Goal: Transaction & Acquisition: Purchase product/service

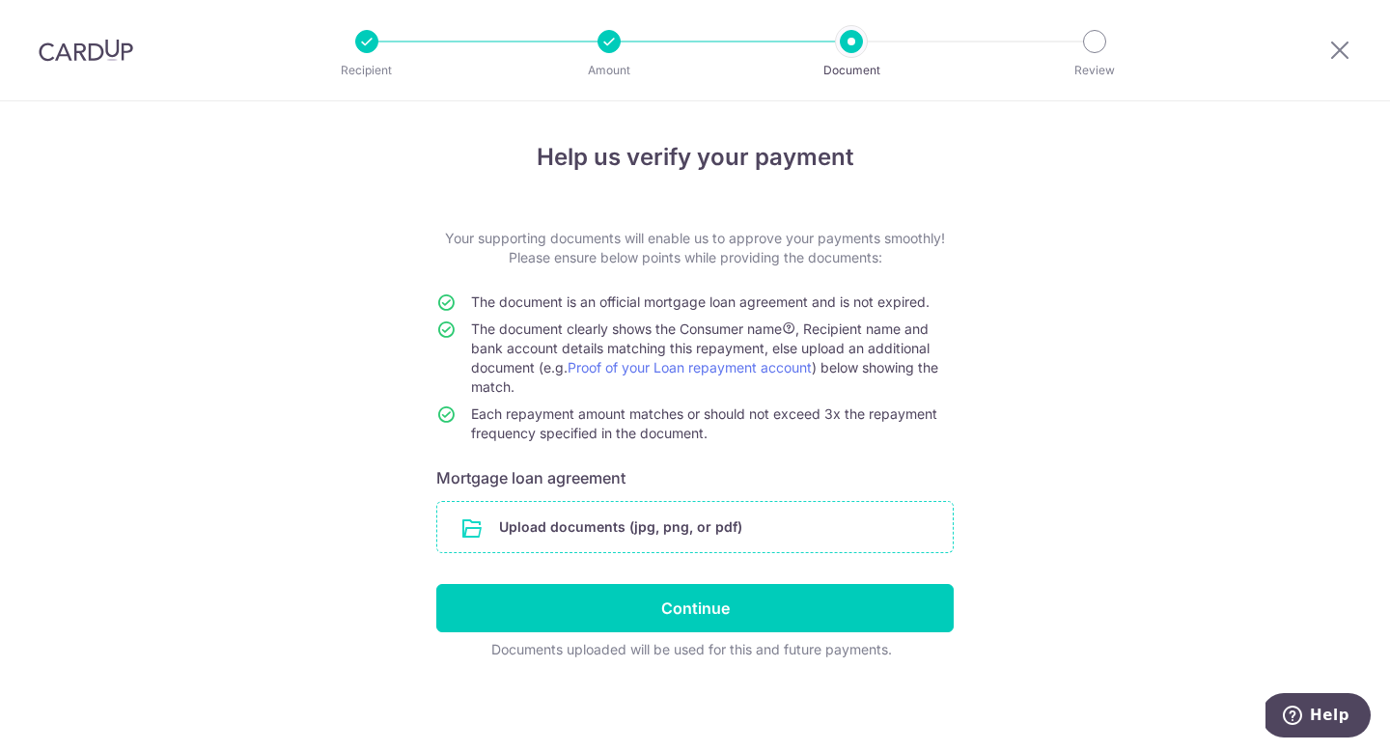
click at [708, 522] on input "file" at bounding box center [694, 527] width 515 height 50
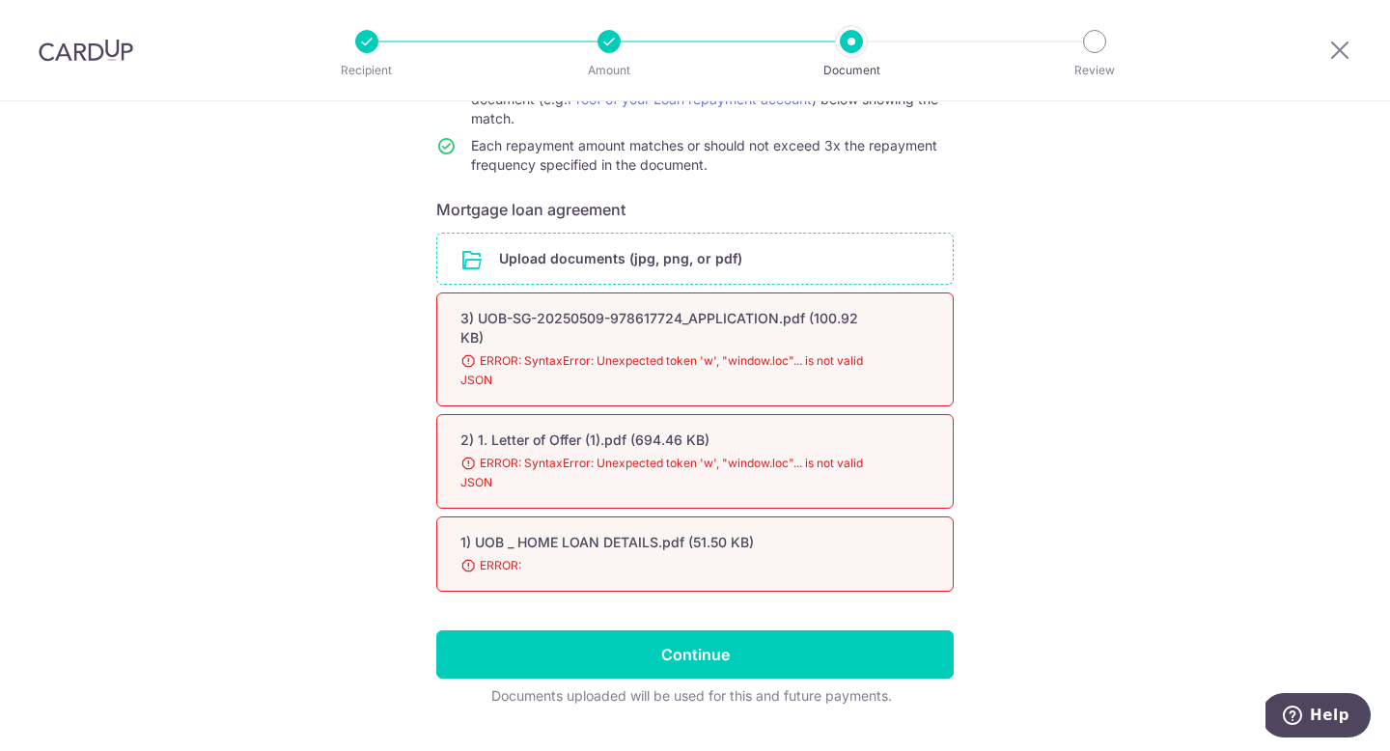
scroll to position [284, 0]
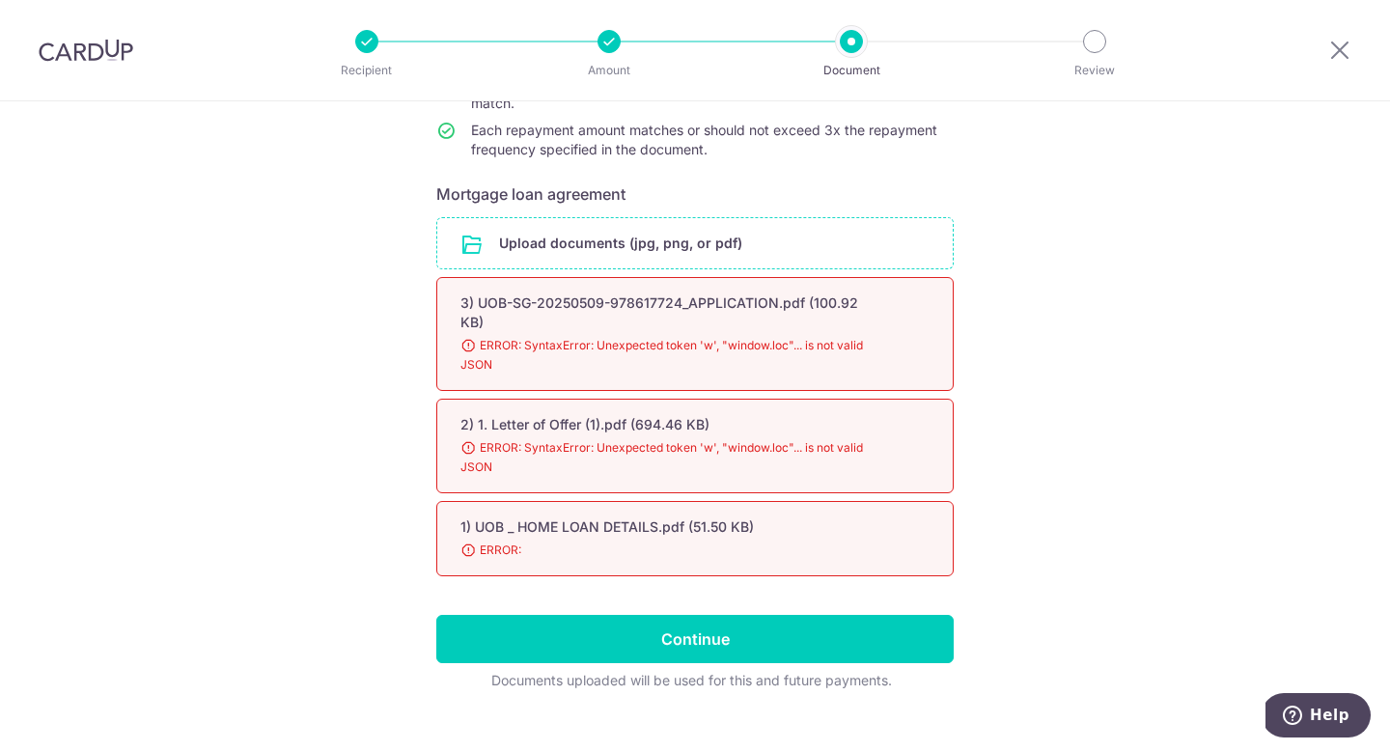
click at [546, 340] on span "ERROR: SyntaxError: Unexpected token 'w', "window.loc"... is not valid JSON" at bounding box center [671, 355] width 423 height 39
click at [562, 415] on div "2) 1. Letter of Offer (1).pdf (694.46 KB)" at bounding box center [671, 424] width 423 height 19
click at [557, 501] on div "1) UOB _ HOME LOAN DETAILS.pdf (51.50 KB) 98% ERROR:" at bounding box center [694, 538] width 517 height 75
click at [566, 501] on div "1) UOB _ HOME LOAN DETAILS.pdf (51.50 KB) 98% ERROR:" at bounding box center [694, 538] width 517 height 75
drag, startPoint x: 567, startPoint y: 490, endPoint x: 579, endPoint y: 436, distance: 55.5
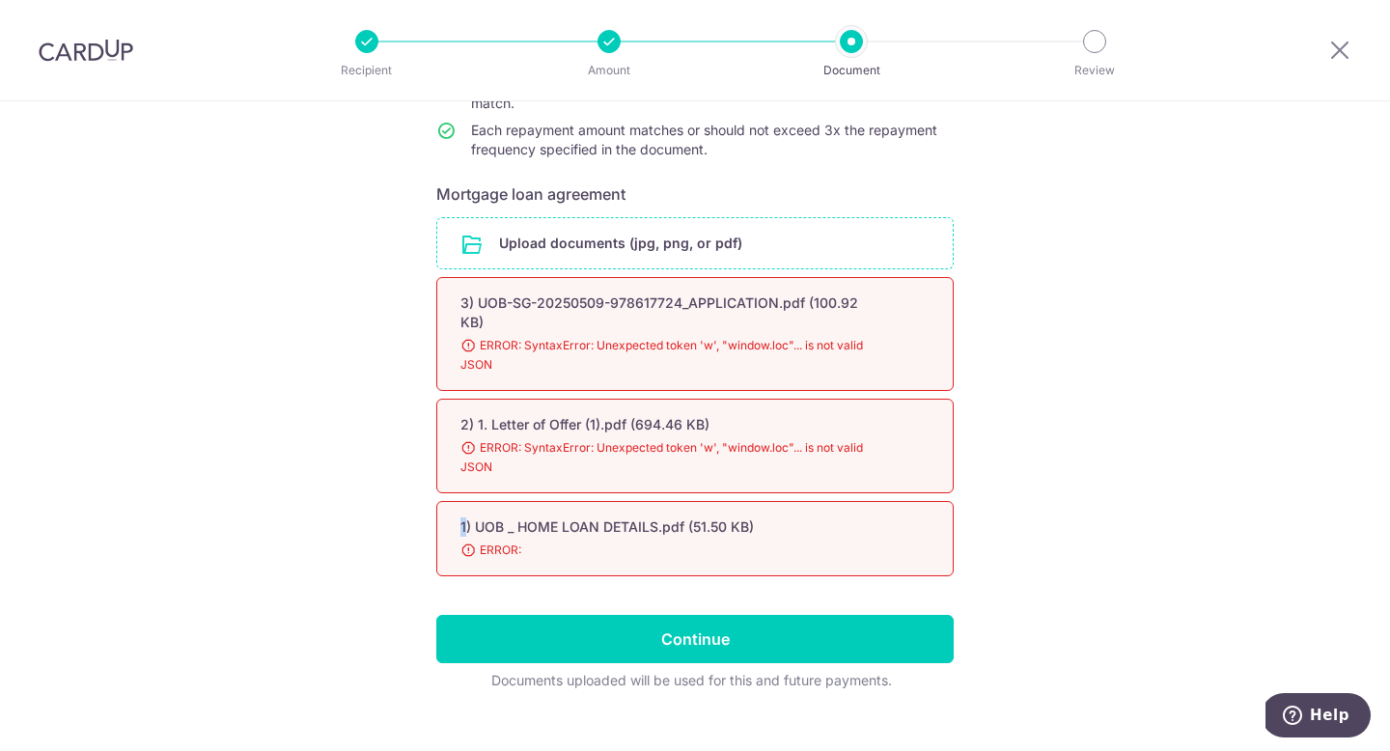
click at [567, 501] on div "1) UOB _ HOME LOAN DETAILS.pdf (51.50 KB) 98% ERROR:" at bounding box center [694, 538] width 517 height 75
click at [573, 336] on span "ERROR: SyntaxError: Unexpected token 'w', "window.loc"... is not valid JSON" at bounding box center [671, 355] width 423 height 39
click at [574, 336] on span "ERROR: SyntaxError: Unexpected token 'w', "window.loc"... is not valid JSON" at bounding box center [671, 355] width 423 height 39
click at [577, 336] on span "ERROR: SyntaxError: Unexpected token 'w', "window.loc"... is not valid JSON" at bounding box center [671, 355] width 423 height 39
click at [578, 229] on input "file" at bounding box center [694, 243] width 515 height 50
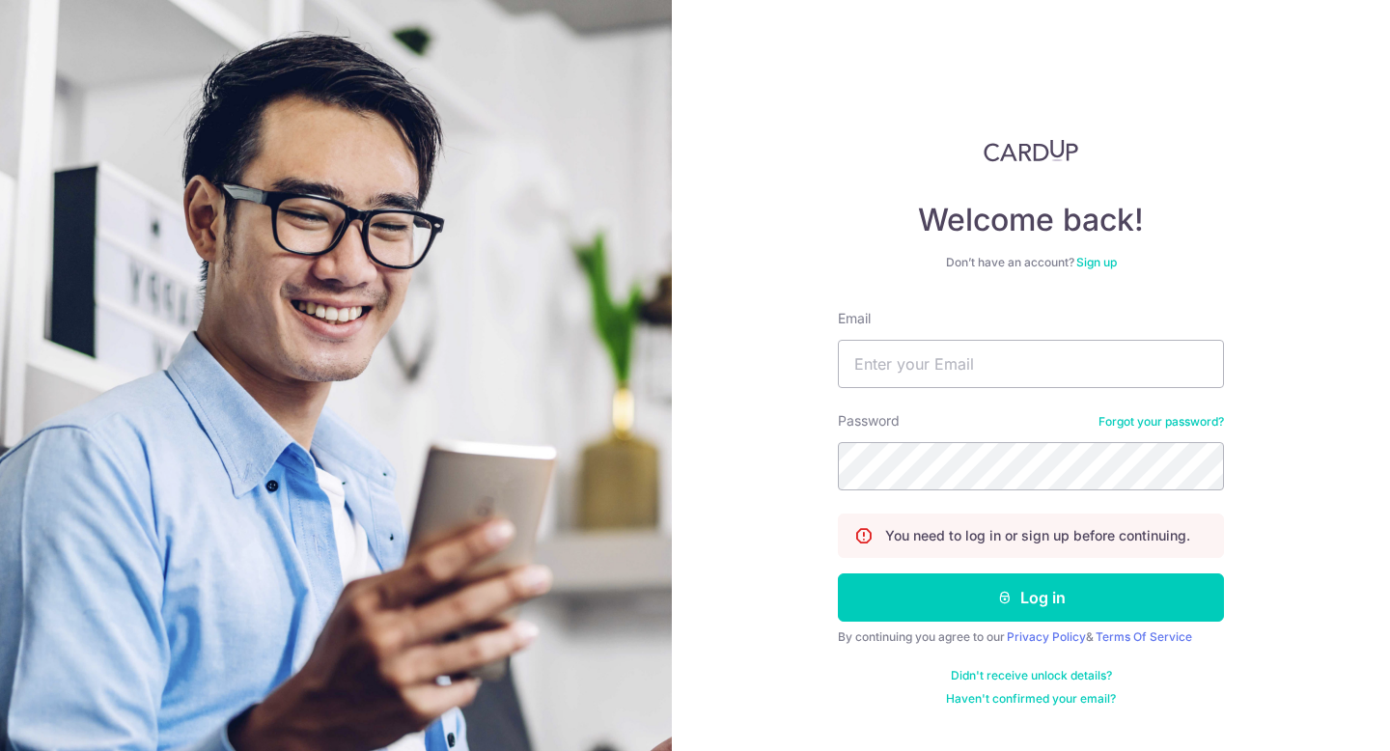
click at [915, 334] on div "Email" at bounding box center [1031, 348] width 386 height 79
click at [948, 348] on input "Email" at bounding box center [1031, 364] width 386 height 48
type input "mingjieong@hotmail.com"
click at [1026, 627] on form "Email mingjieong@hotmail.com Password Forgot your password? You need to log in …" at bounding box center [1031, 508] width 386 height 398
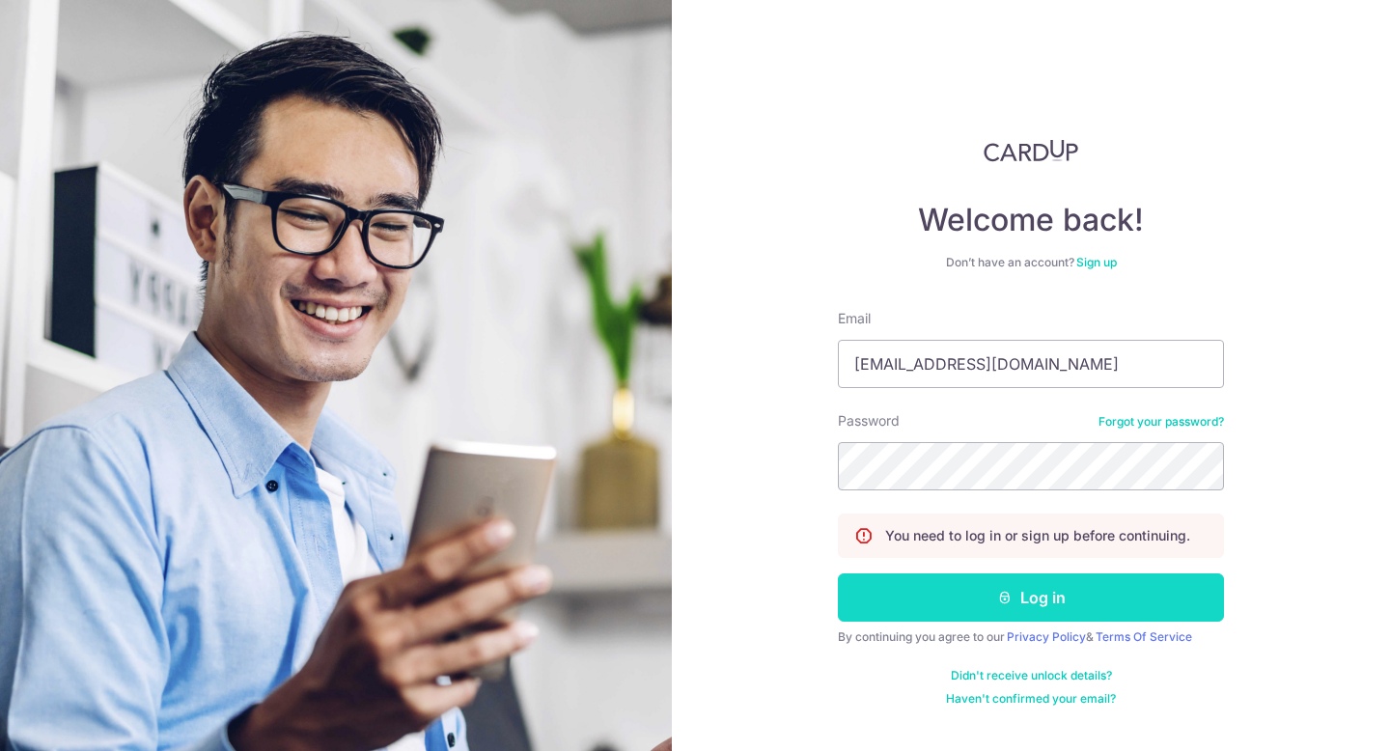
click at [1035, 597] on button "Log in" at bounding box center [1031, 597] width 386 height 48
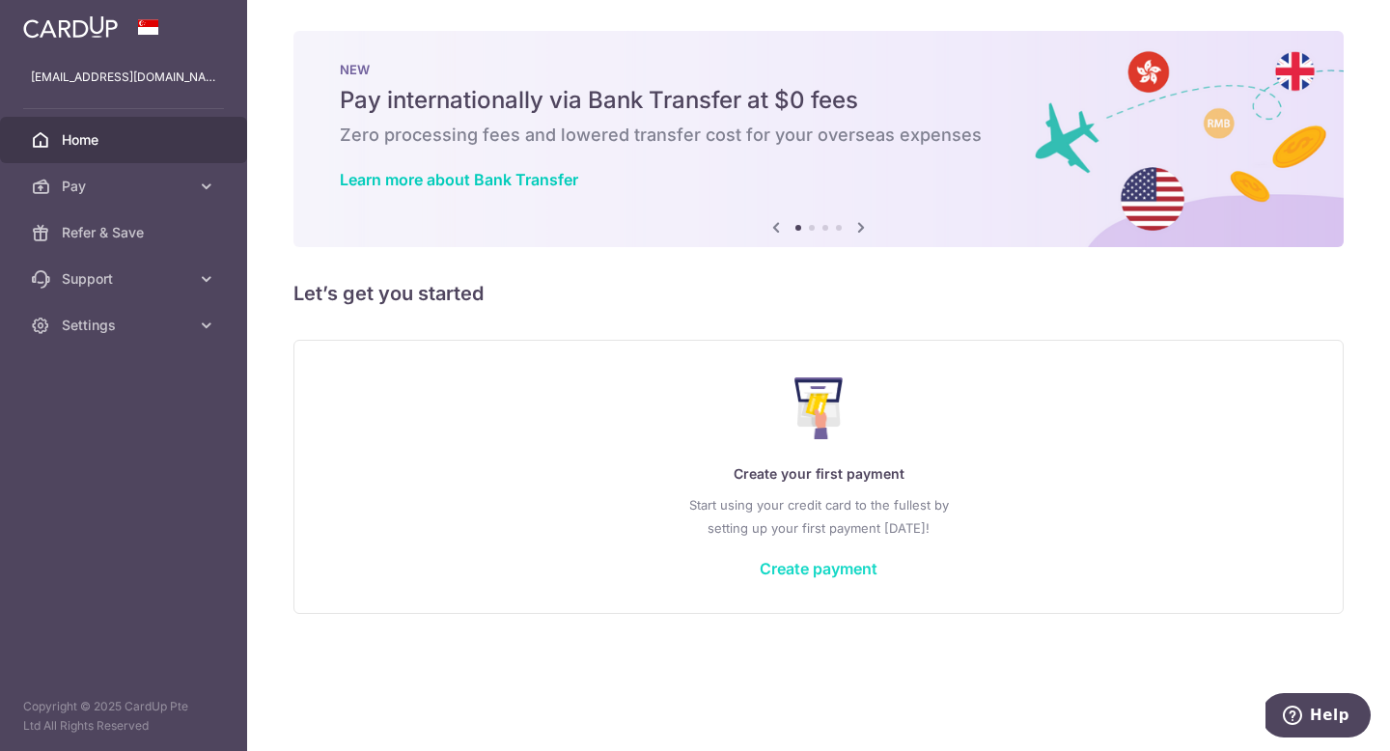
click at [805, 566] on link "Create payment" at bounding box center [819, 568] width 118 height 19
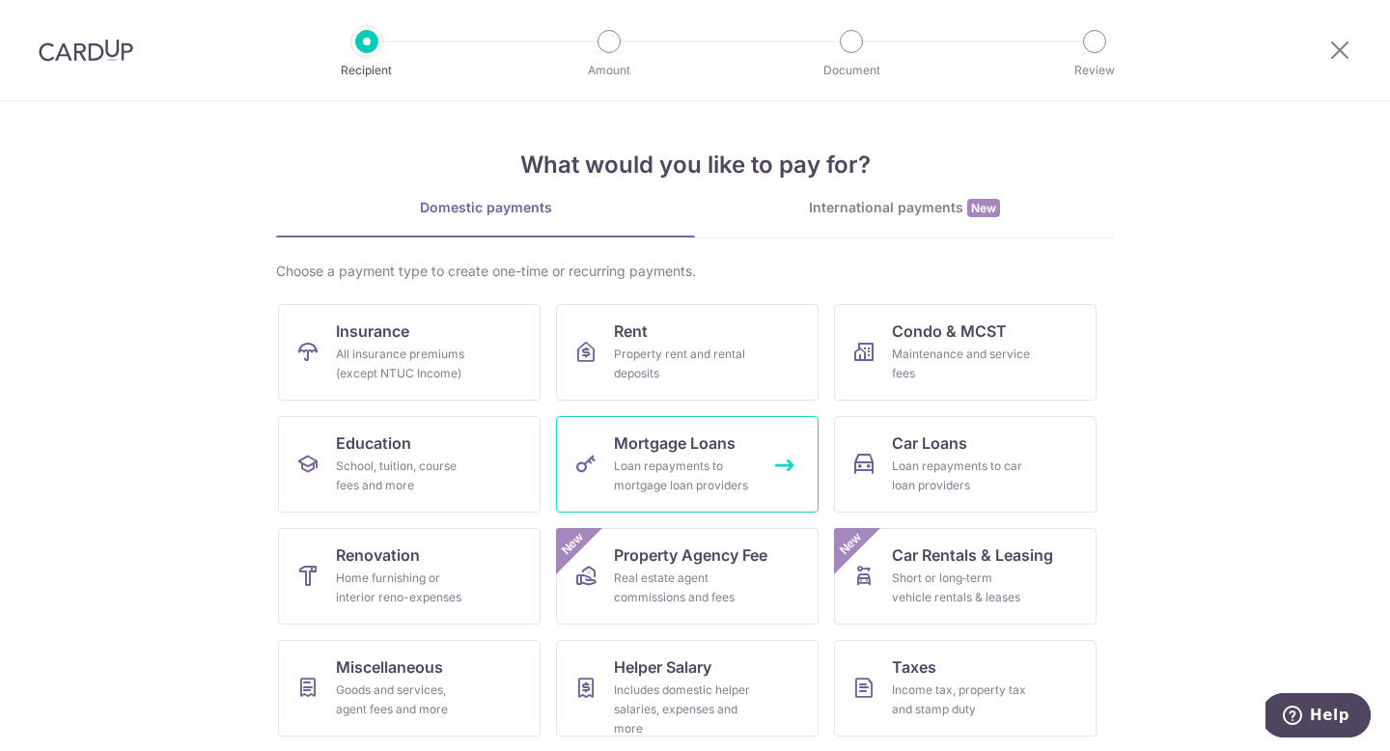
click at [668, 495] on link "Mortgage Loans Loan repayments to mortgage loan providers" at bounding box center [687, 464] width 263 height 97
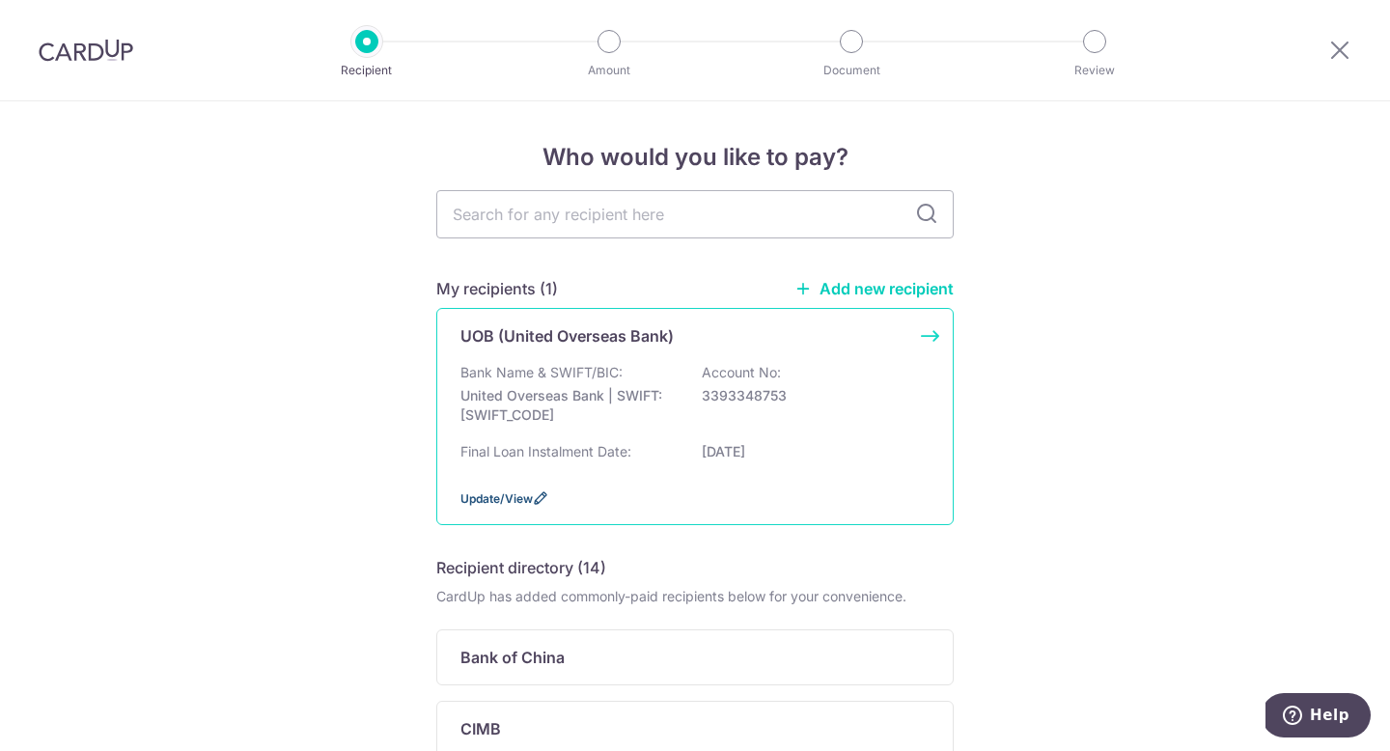
click at [467, 502] on span "Update/View" at bounding box center [496, 498] width 72 height 14
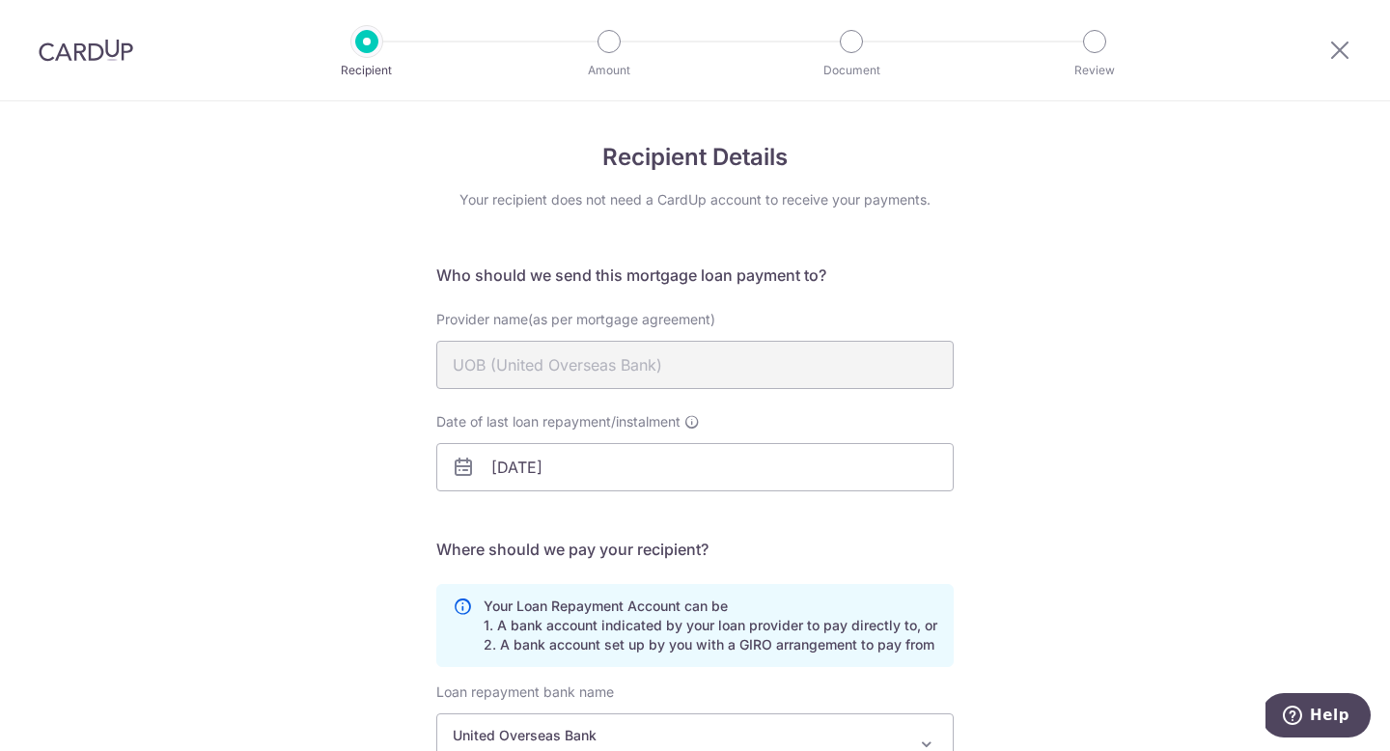
scroll to position [281, 0]
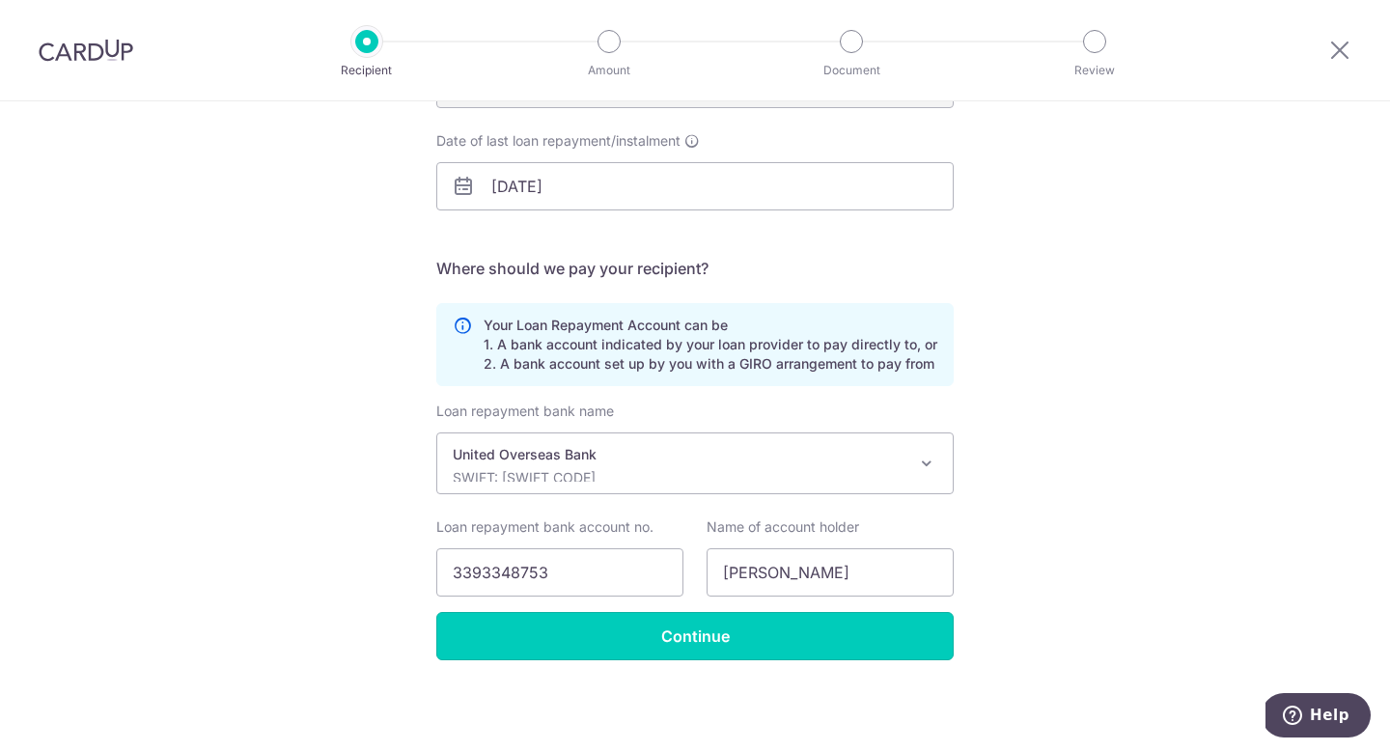
click at [592, 645] on input "Continue" at bounding box center [694, 636] width 517 height 48
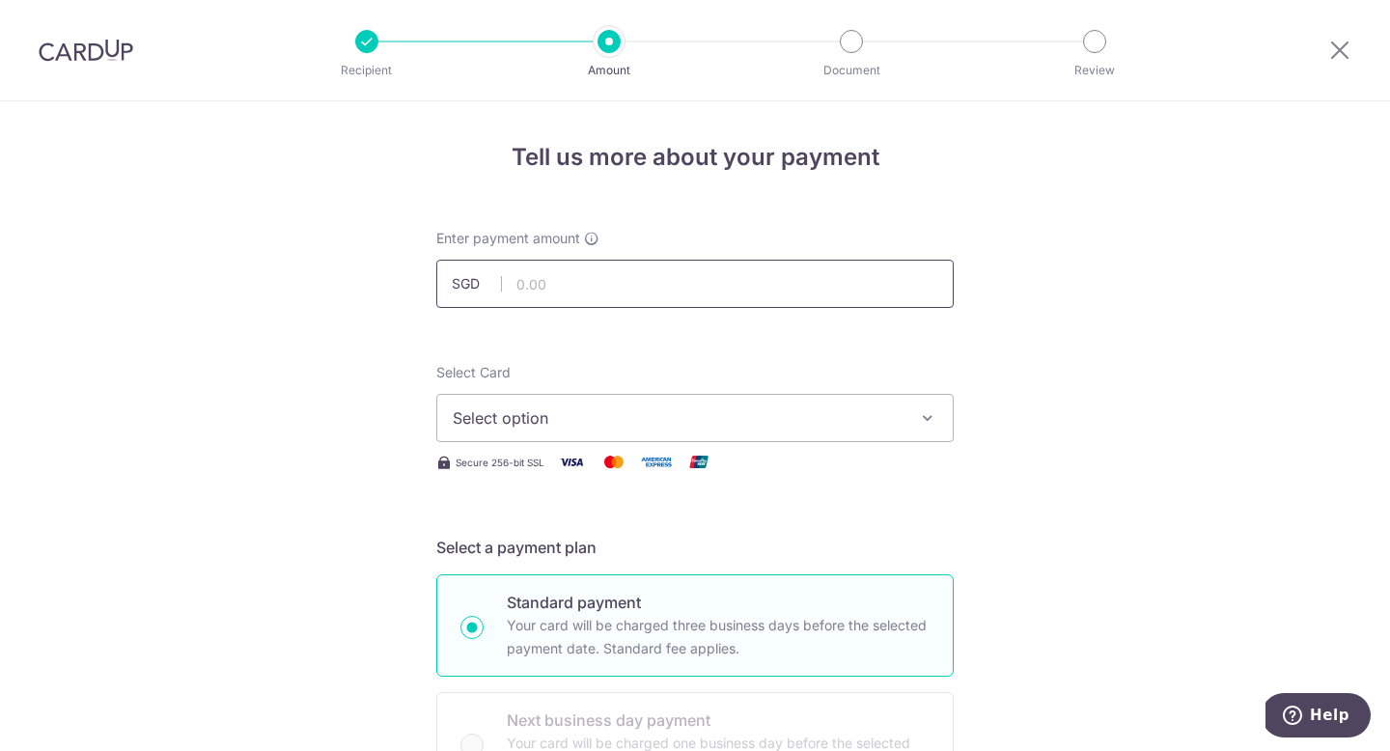
click at [560, 289] on input "text" at bounding box center [694, 284] width 517 height 48
click at [624, 426] on span "Select option" at bounding box center [678, 417] width 450 height 23
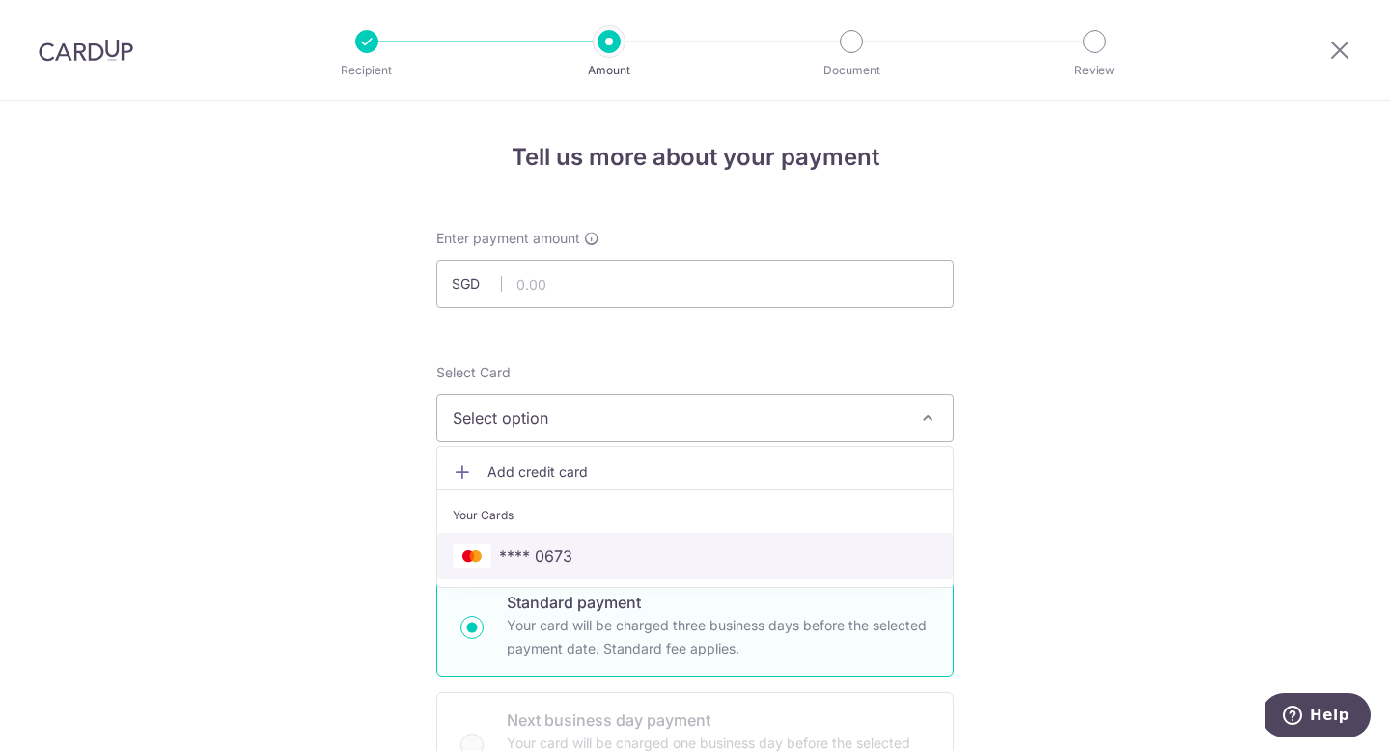
click at [592, 537] on link "**** 0673" at bounding box center [694, 556] width 515 height 46
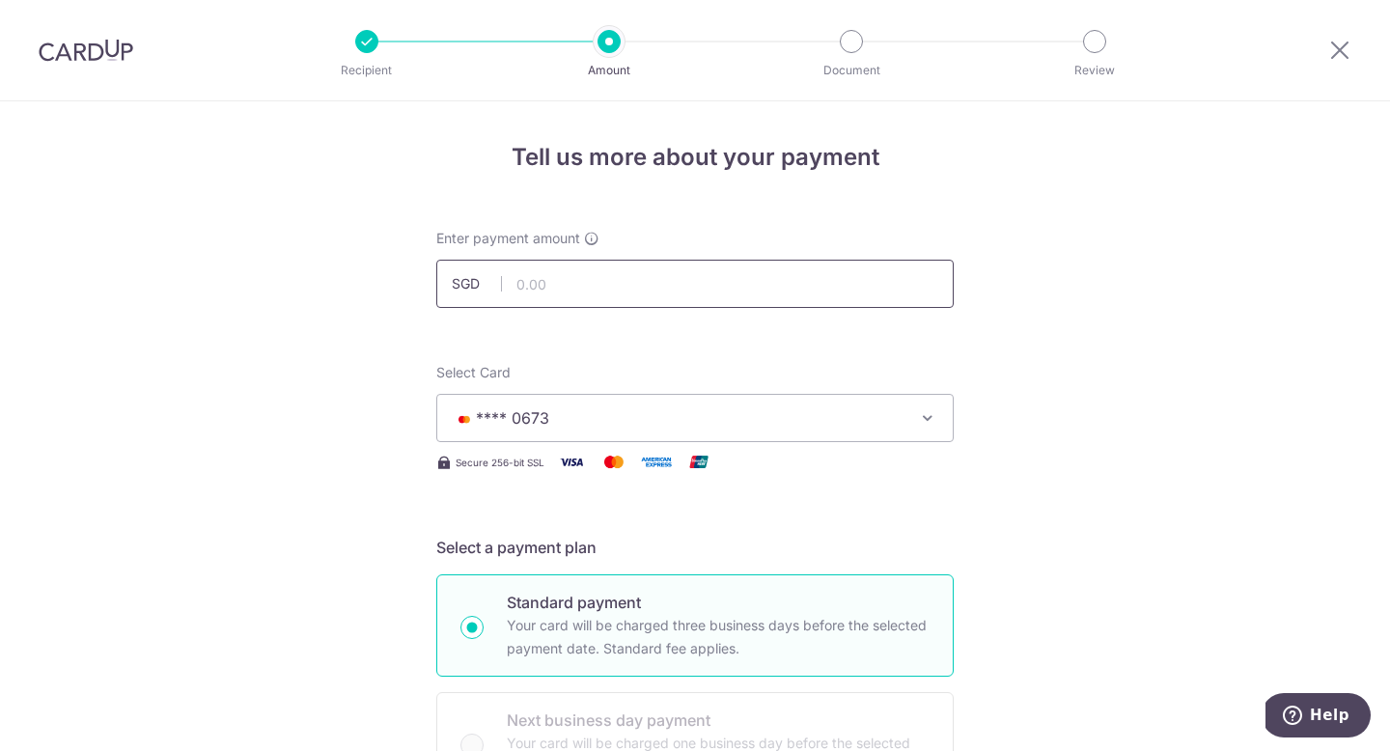
click at [558, 303] on input "text" at bounding box center [694, 284] width 517 height 48
paste input "2,001.43"
type input "2,001.43"
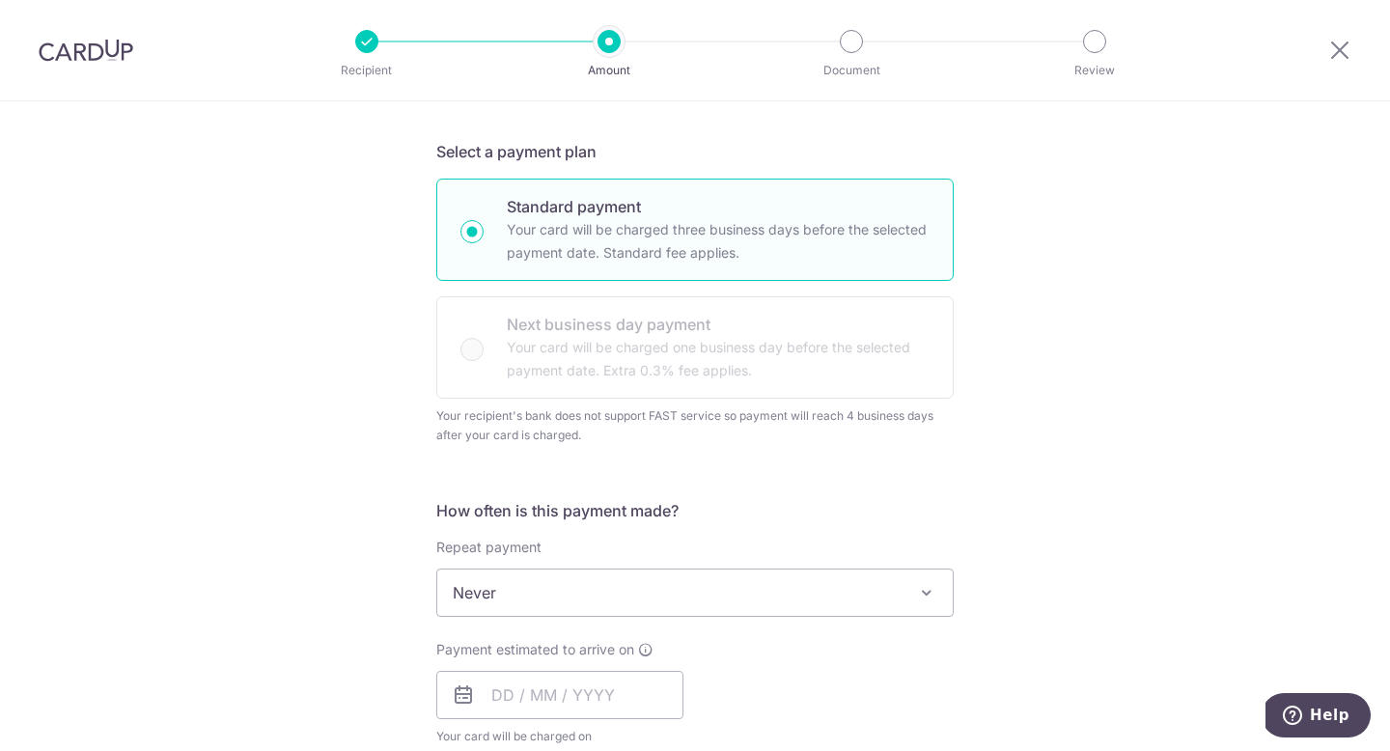
scroll to position [448, 0]
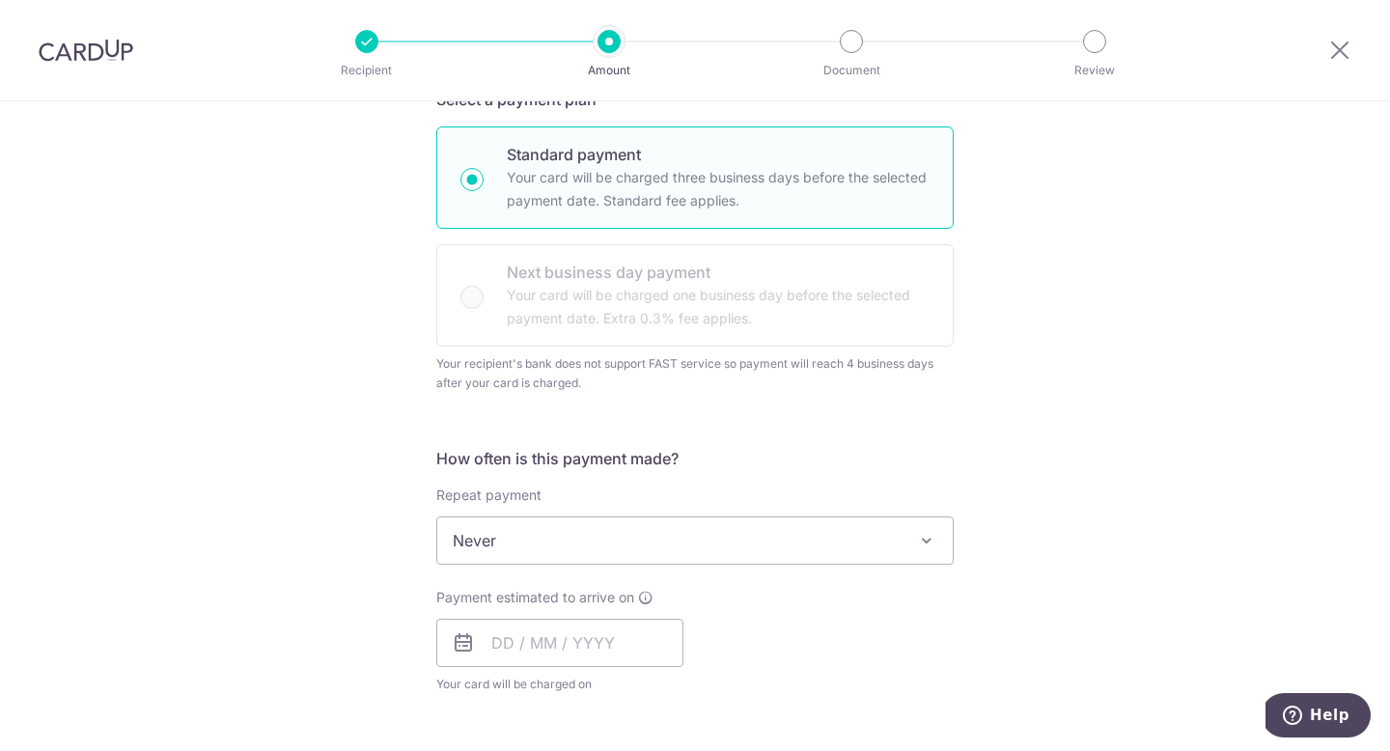
click at [681, 536] on span "Never" at bounding box center [694, 540] width 515 height 46
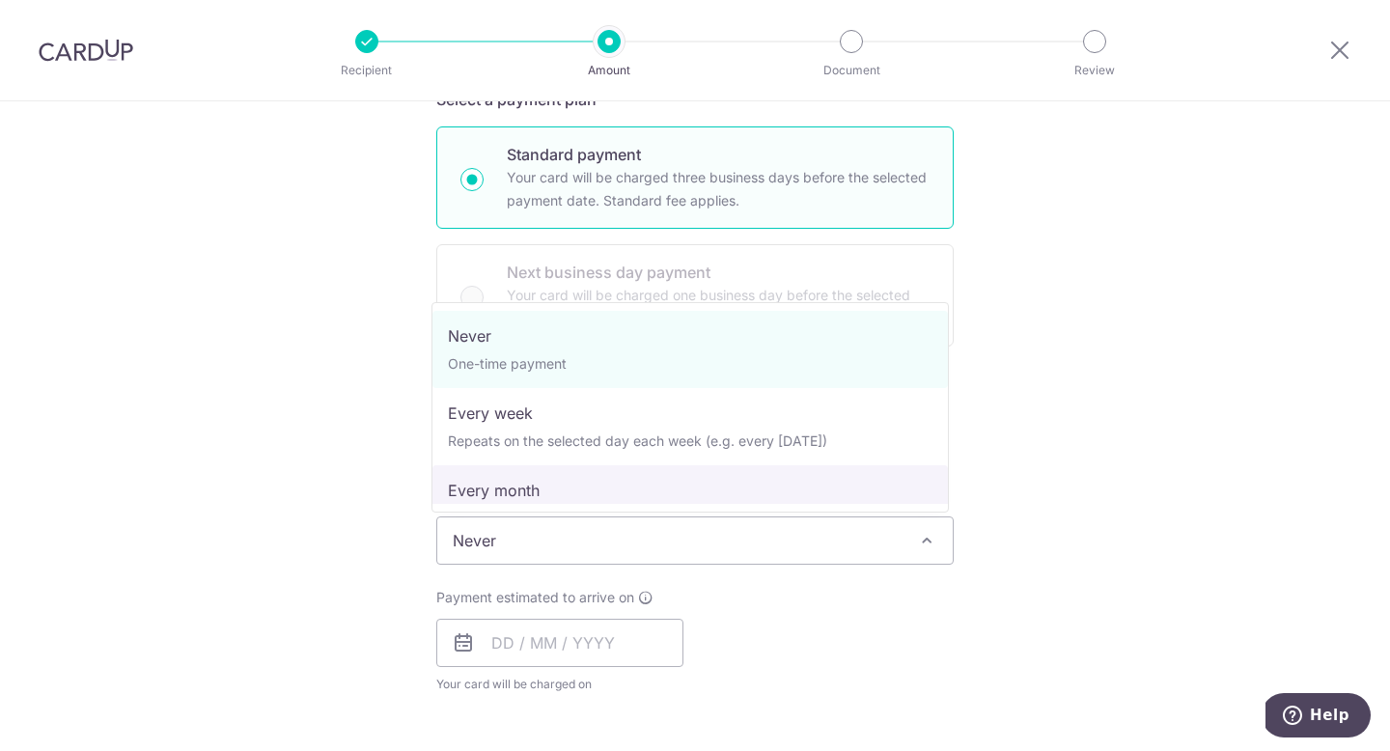
click at [652, 509] on span "Never One-time payment Every week Repeats on the selected day each week (e.g. e…" at bounding box center [690, 407] width 517 height 210
select select "3"
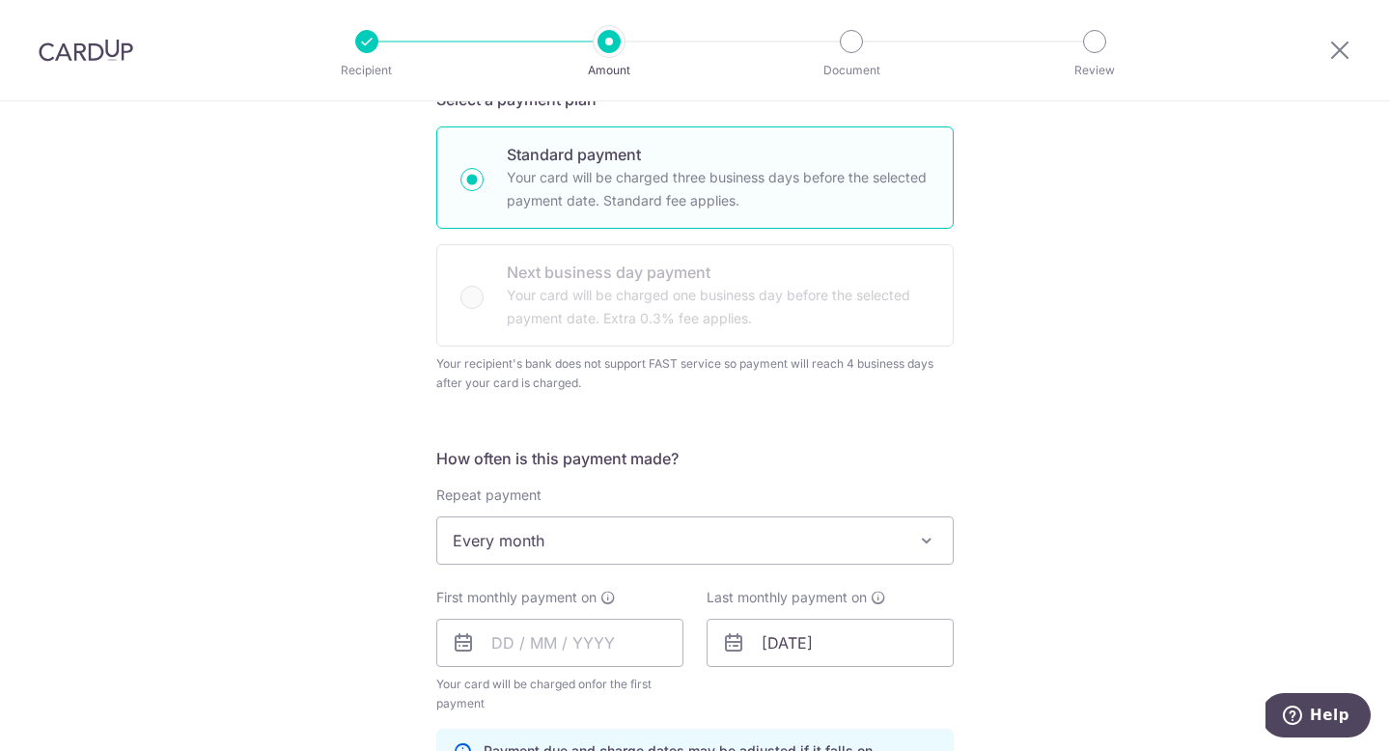
scroll to position [620, 0]
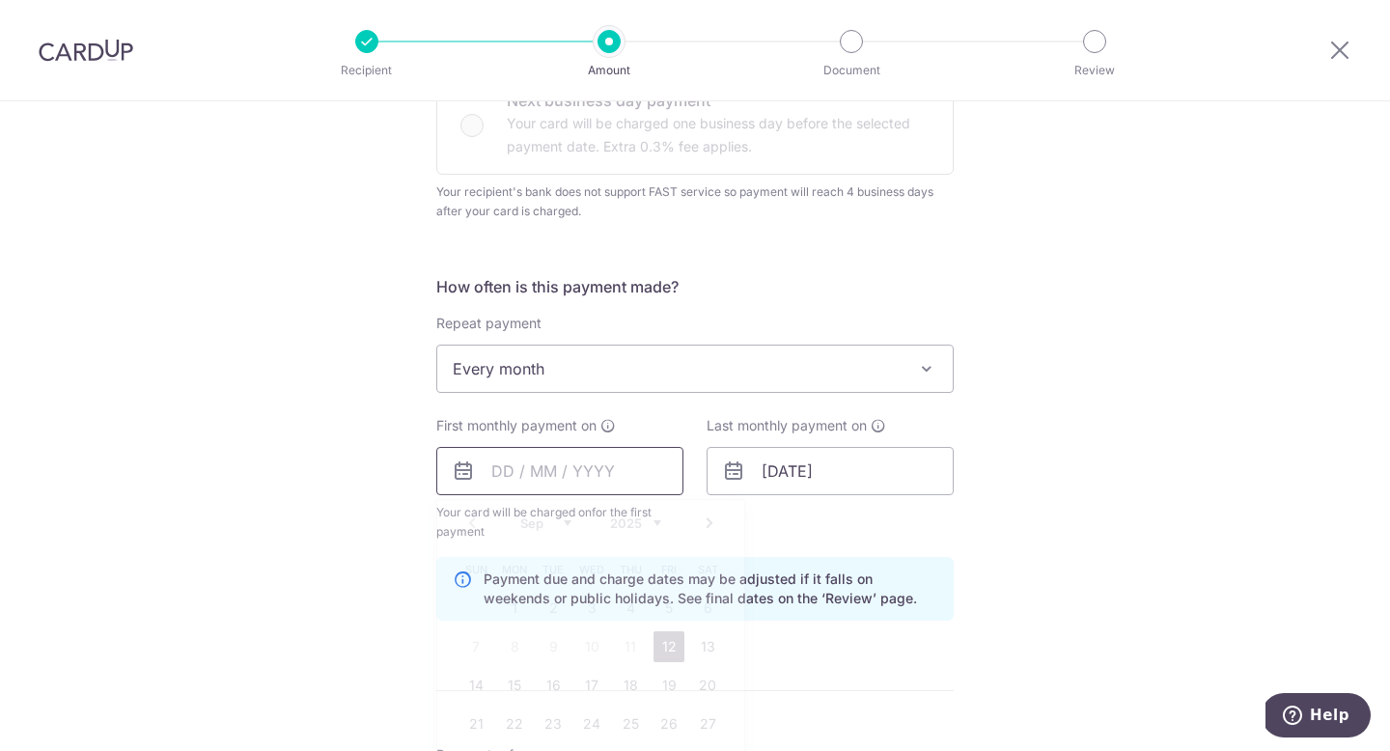
click at [537, 473] on input "text" at bounding box center [559, 471] width 247 height 48
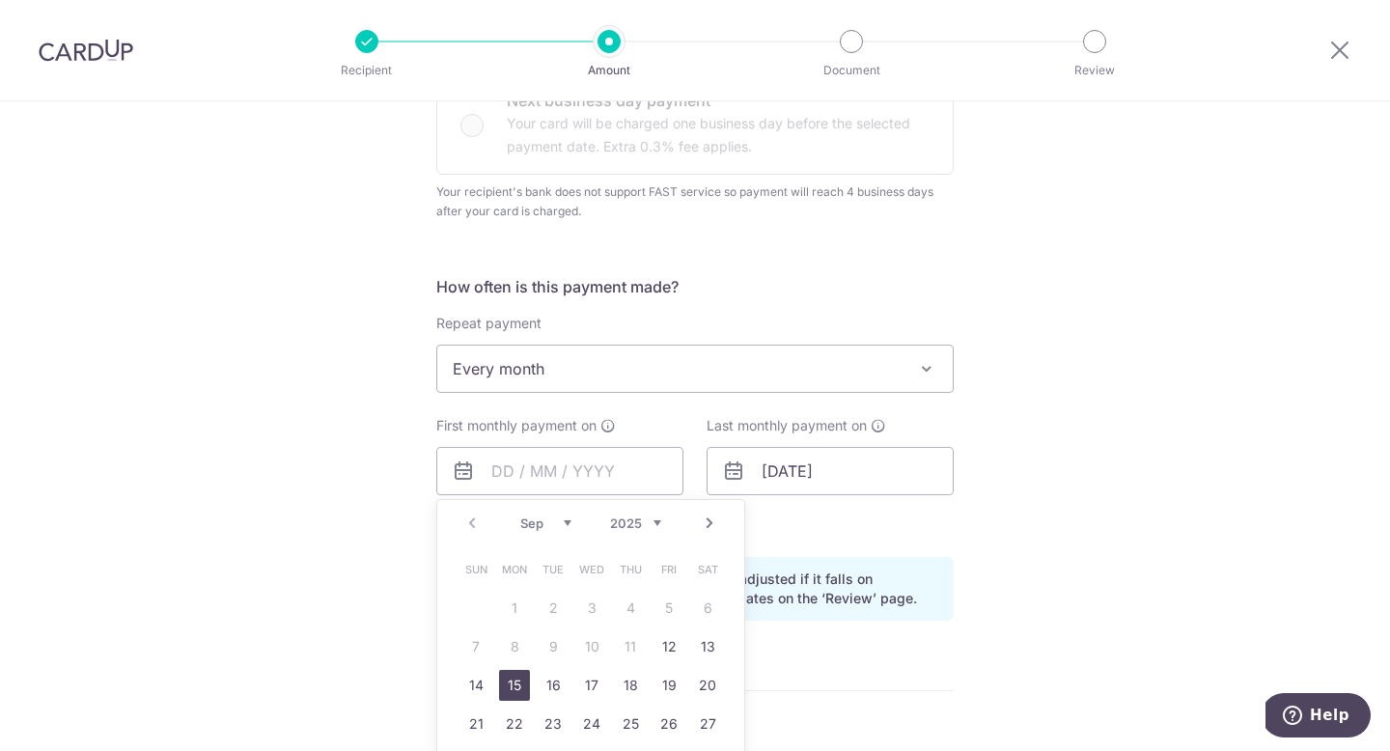
click at [499, 688] on link "15" at bounding box center [514, 685] width 31 height 31
type input "[DATE]"
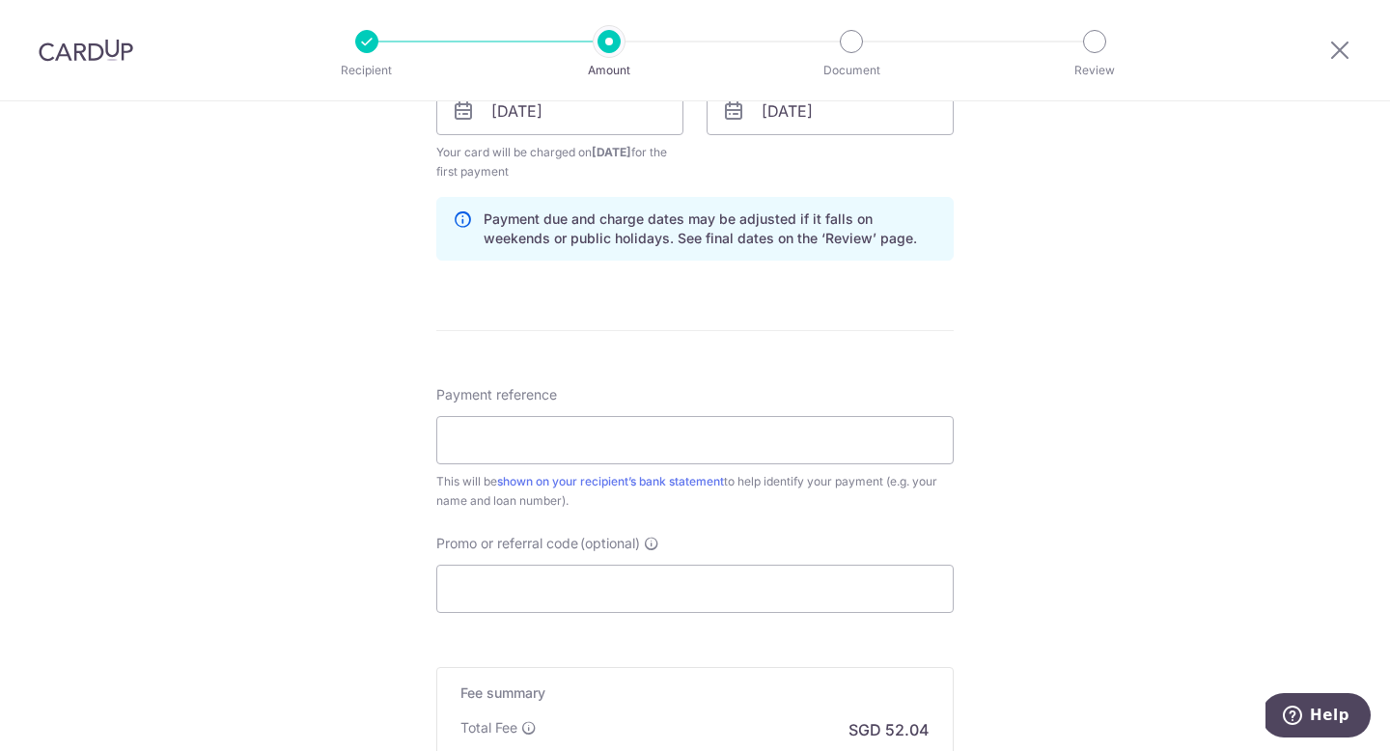
scroll to position [1111, 0]
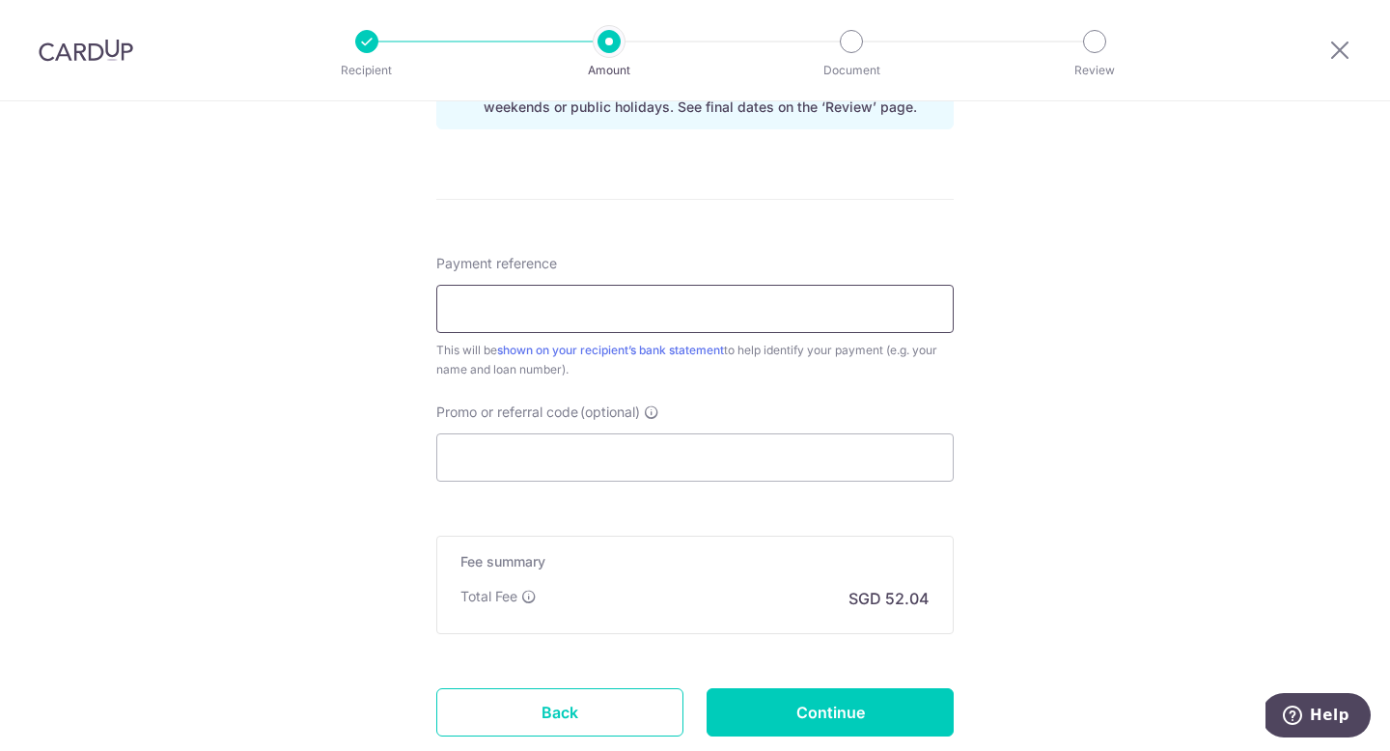
click at [535, 312] on input "Payment reference" at bounding box center [694, 309] width 517 height 48
type input "CARD UP MORTGAGE"
click at [554, 471] on input "Promo or referral code (optional)" at bounding box center [694, 457] width 517 height 48
paste input "OFF225"
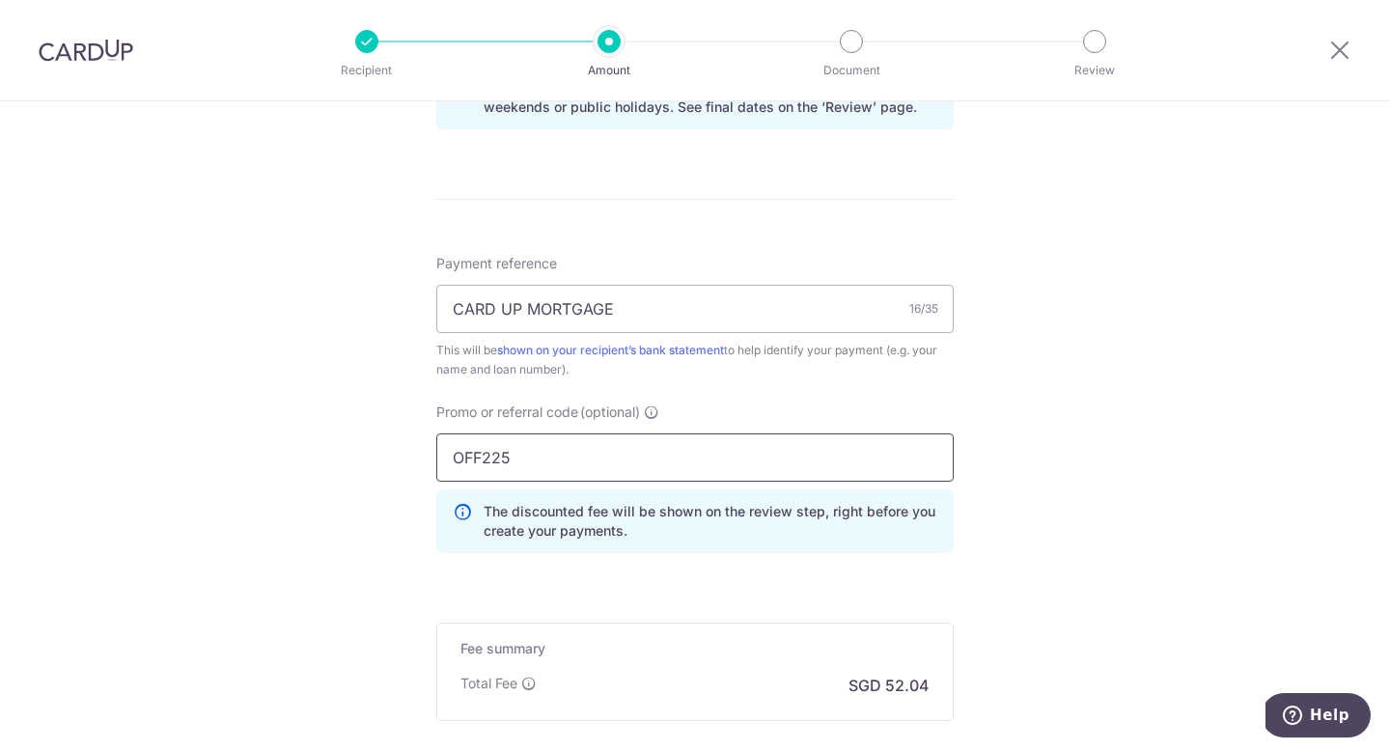
type input "OFF225"
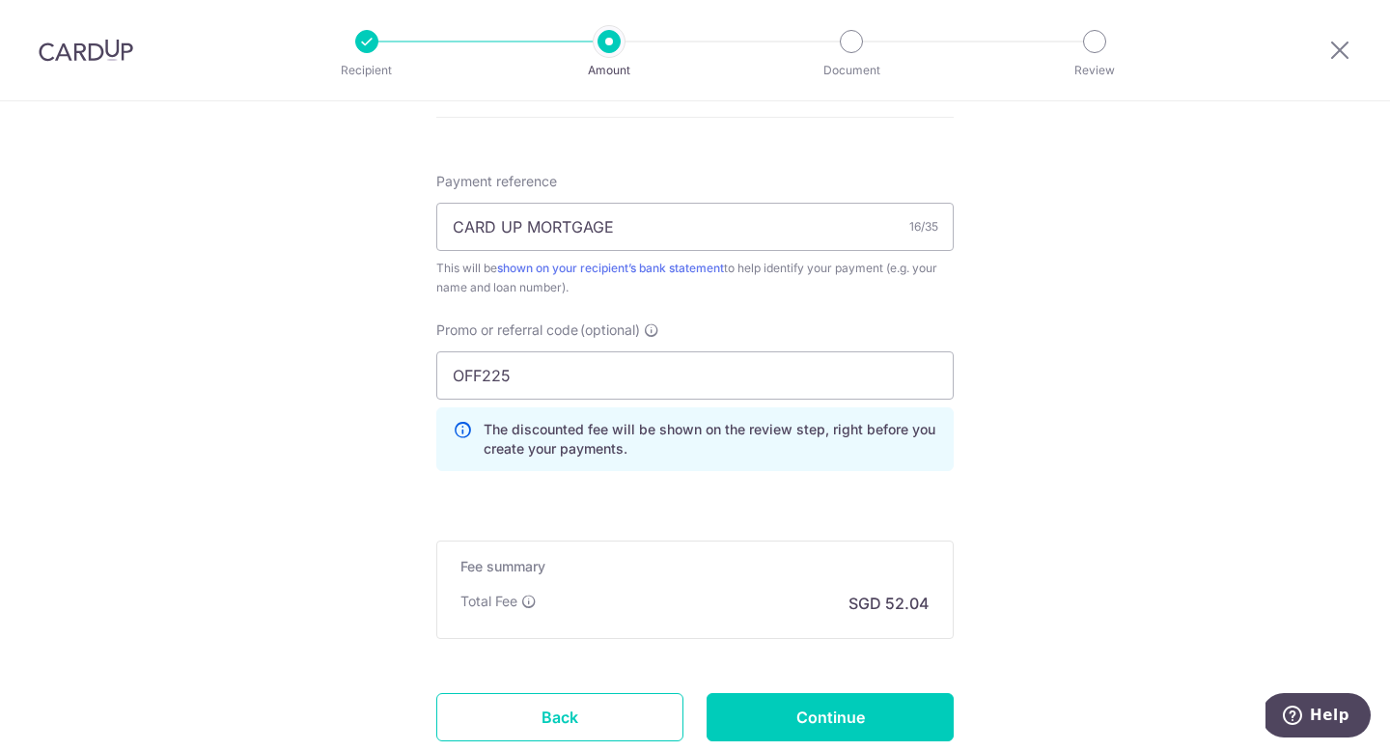
scroll to position [1328, 0]
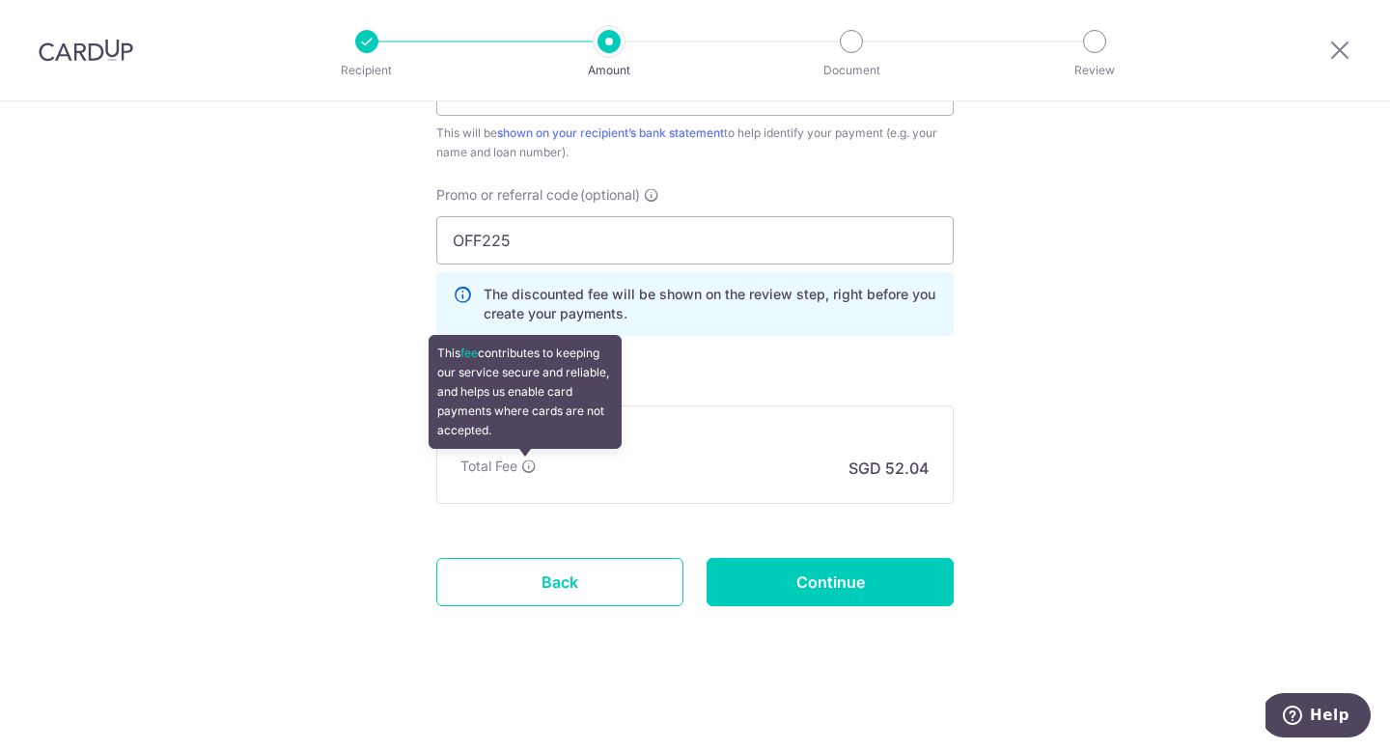
click at [521, 466] on icon at bounding box center [528, 466] width 15 height 15
click at [521, 467] on icon at bounding box center [528, 466] width 15 height 15
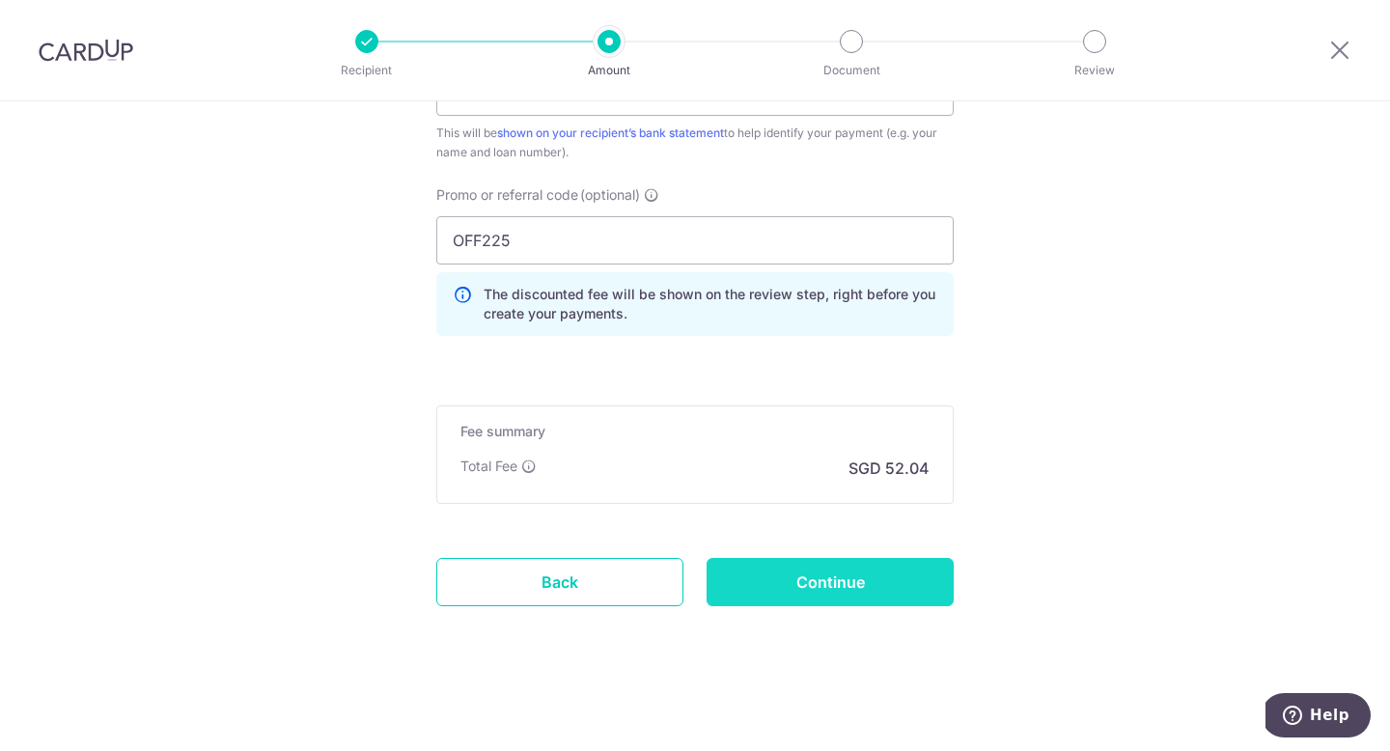
click at [821, 591] on input "Continue" at bounding box center [830, 582] width 247 height 48
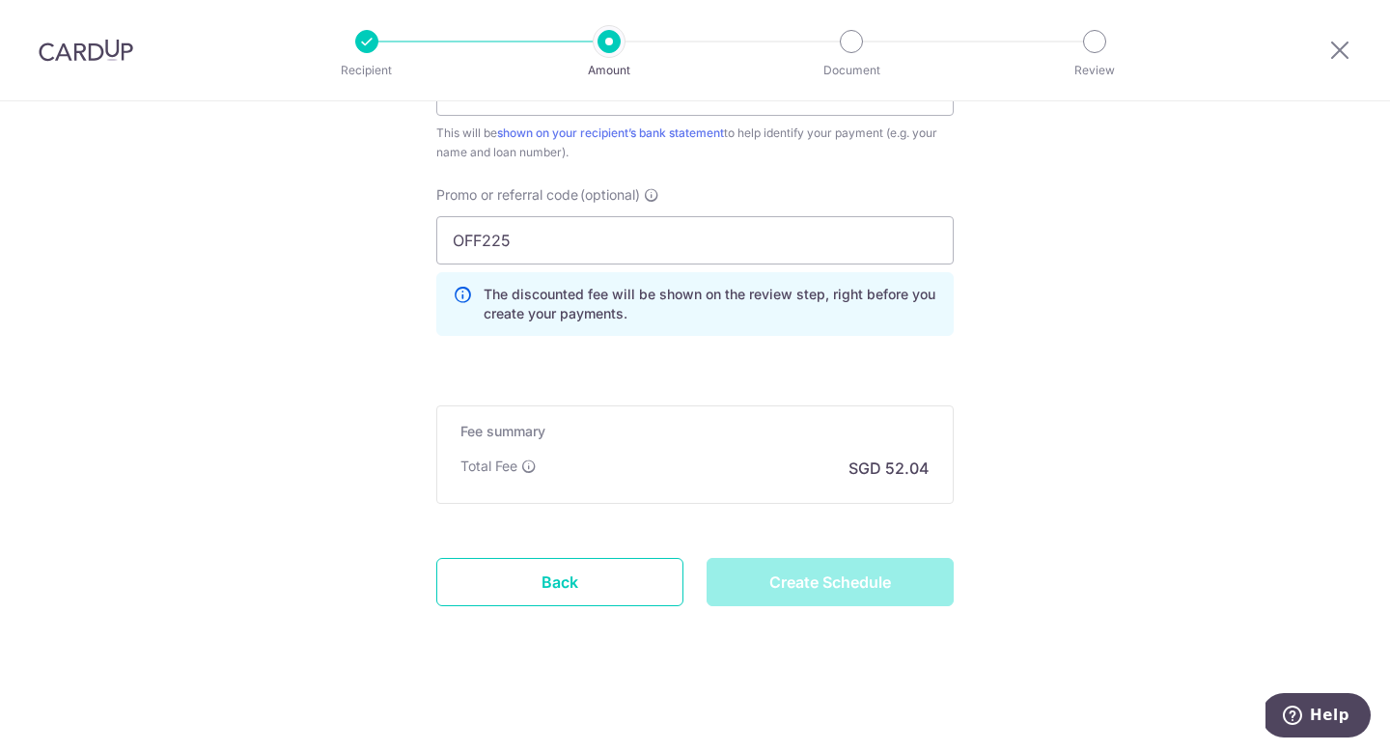
type input "Create Schedule"
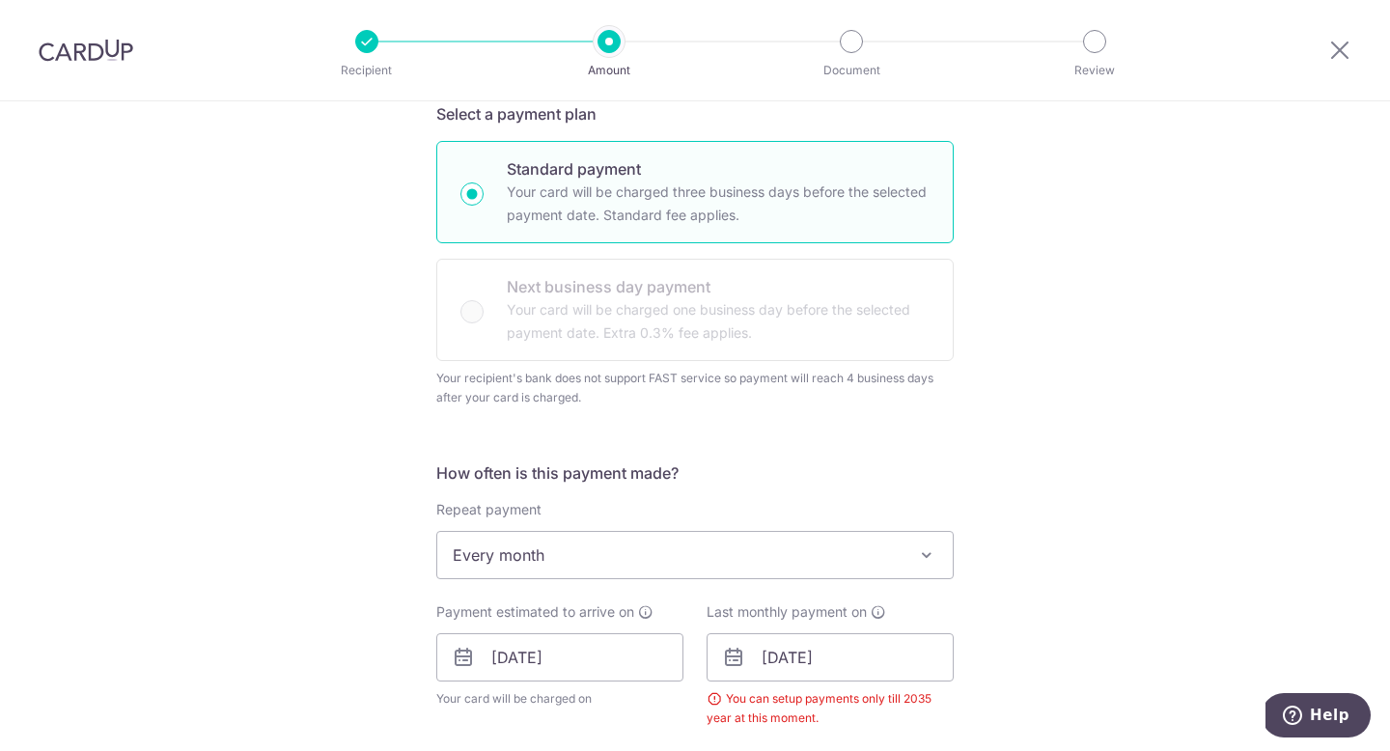
scroll to position [460, 0]
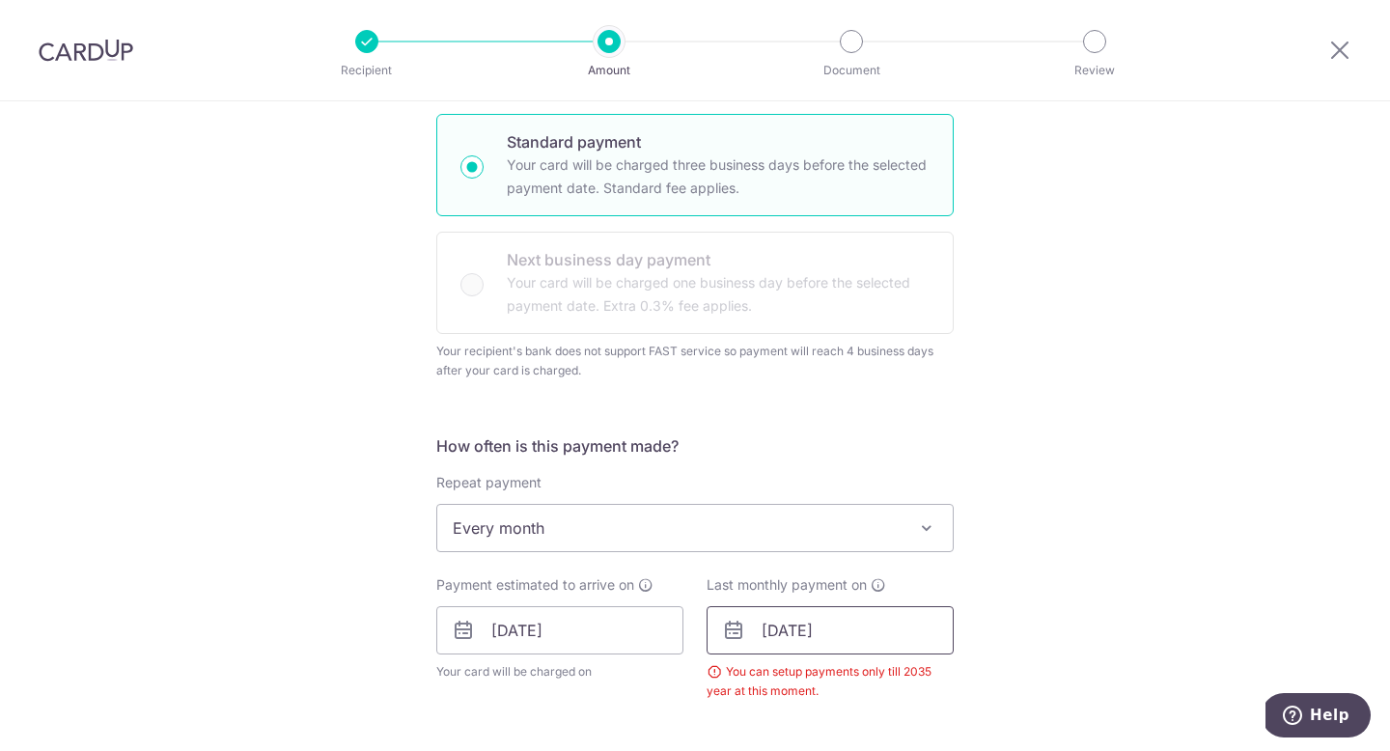
click at [812, 614] on input "15/09/2050" at bounding box center [830, 630] width 247 height 48
click at [880, 679] on select "2025 2026 2027 2028 2029 2030 2031 2032 2033 2034 2035" at bounding box center [905, 682] width 51 height 15
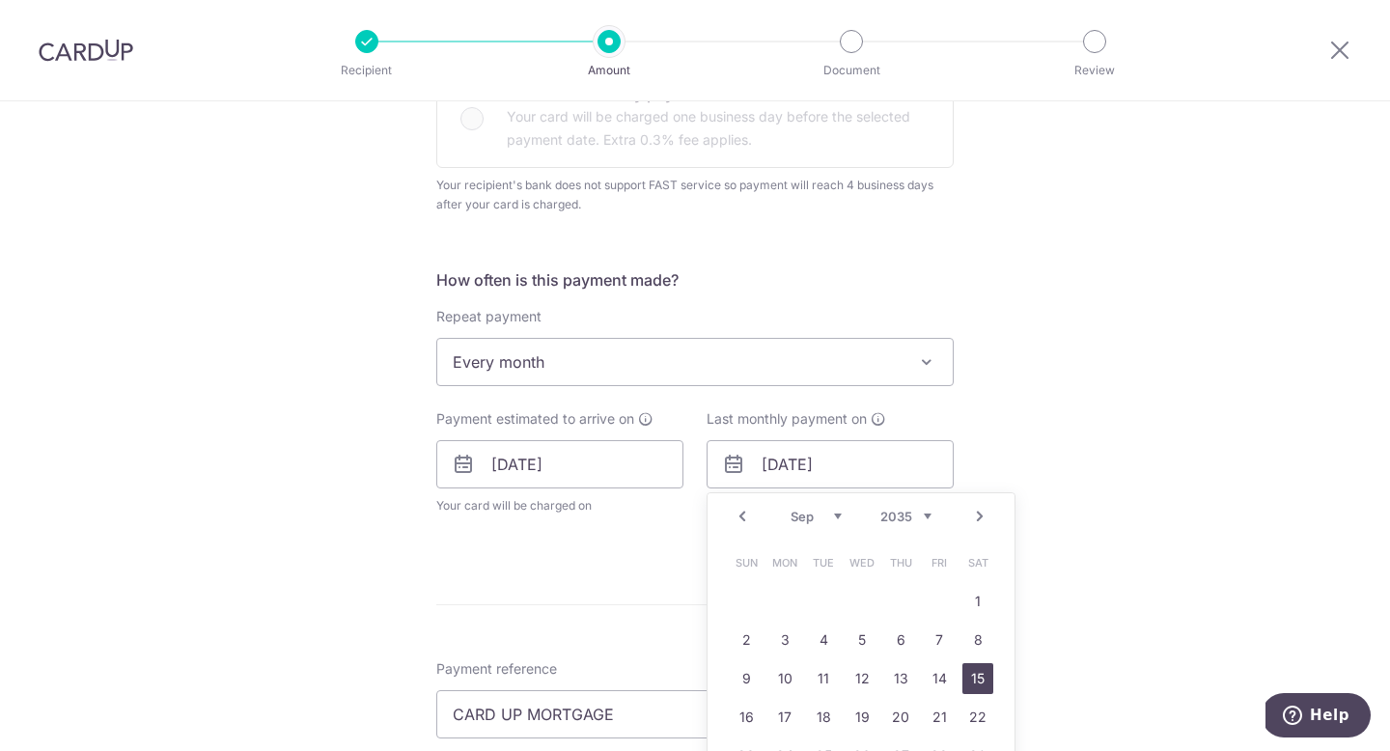
click at [964, 671] on link "15" at bounding box center [977, 678] width 31 height 31
type input "[DATE]"
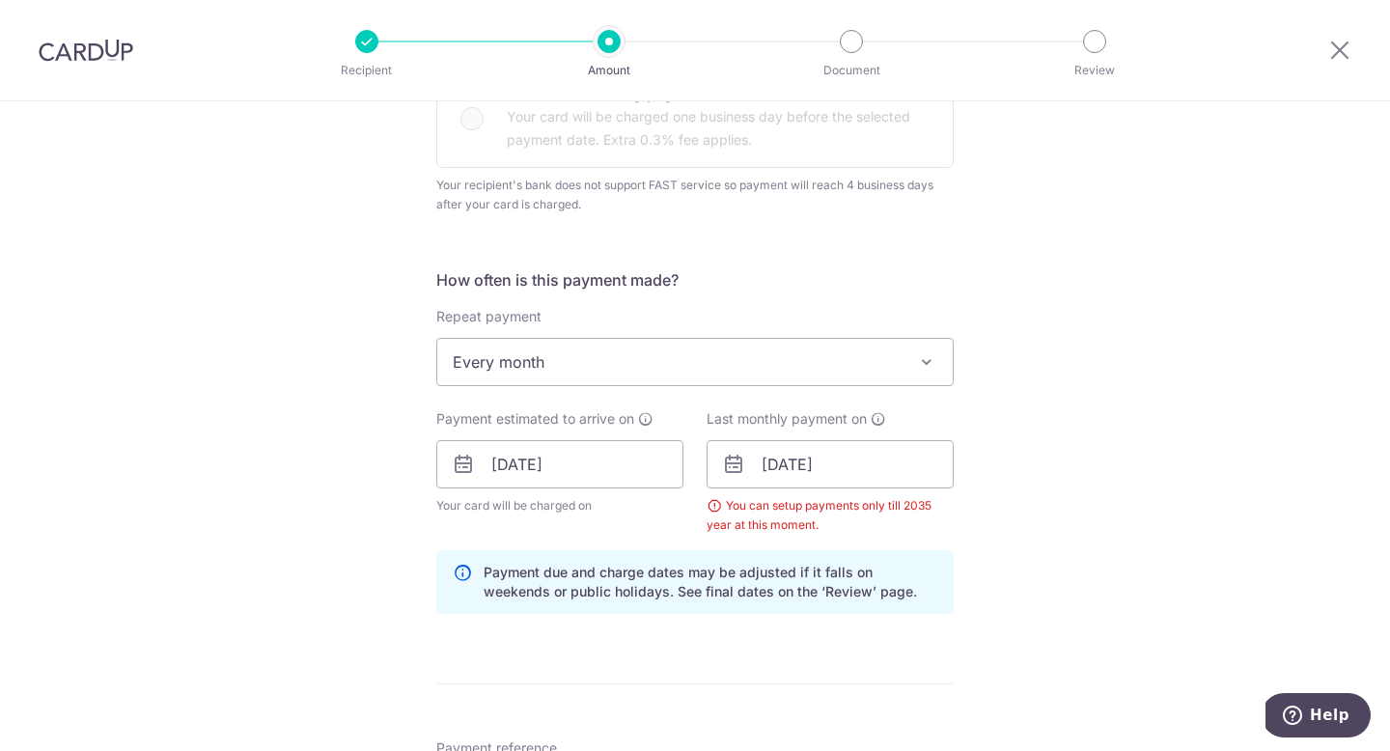
click at [1092, 573] on div "Tell us more about your payment Enter payment amount SGD 2,001.43 2001.43 Selec…" at bounding box center [695, 464] width 1390 height 1978
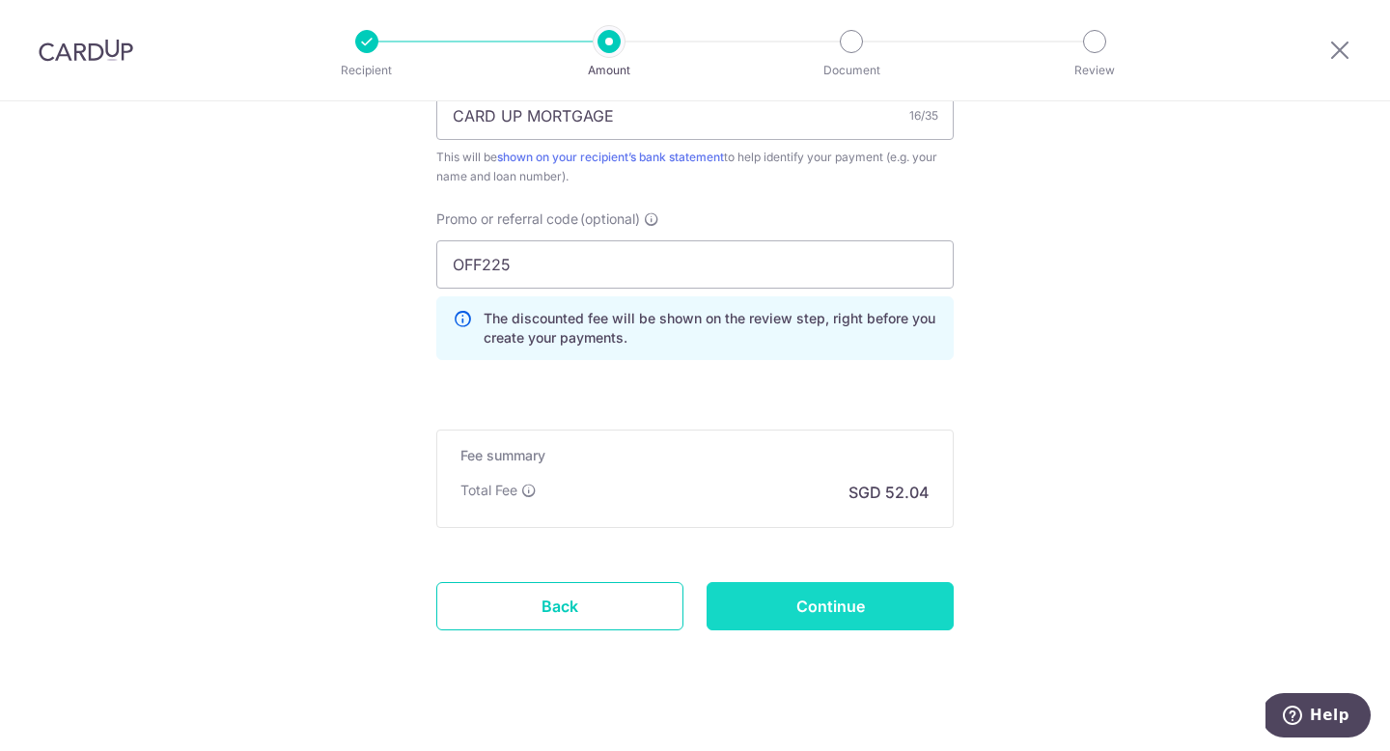
click at [846, 602] on input "Continue" at bounding box center [830, 606] width 247 height 48
type input "Create Schedule"
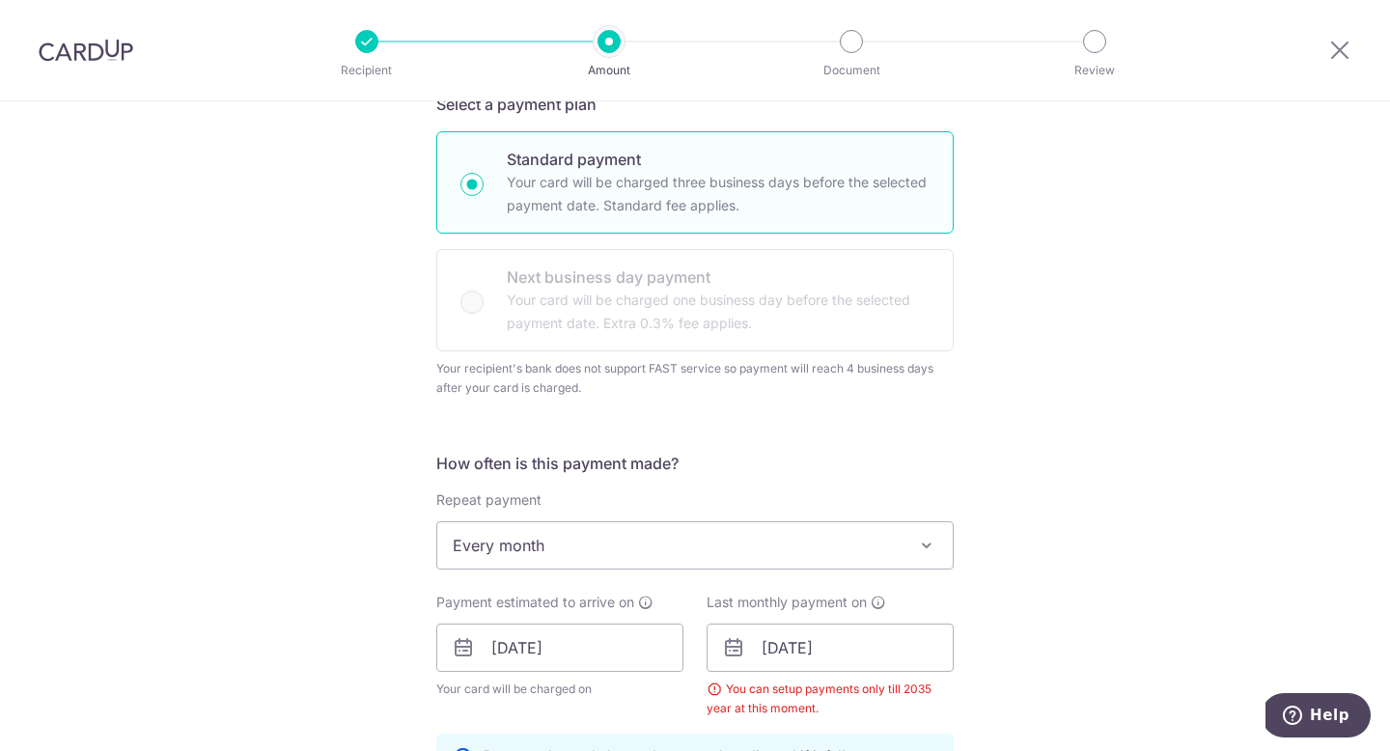
scroll to position [1328, 0]
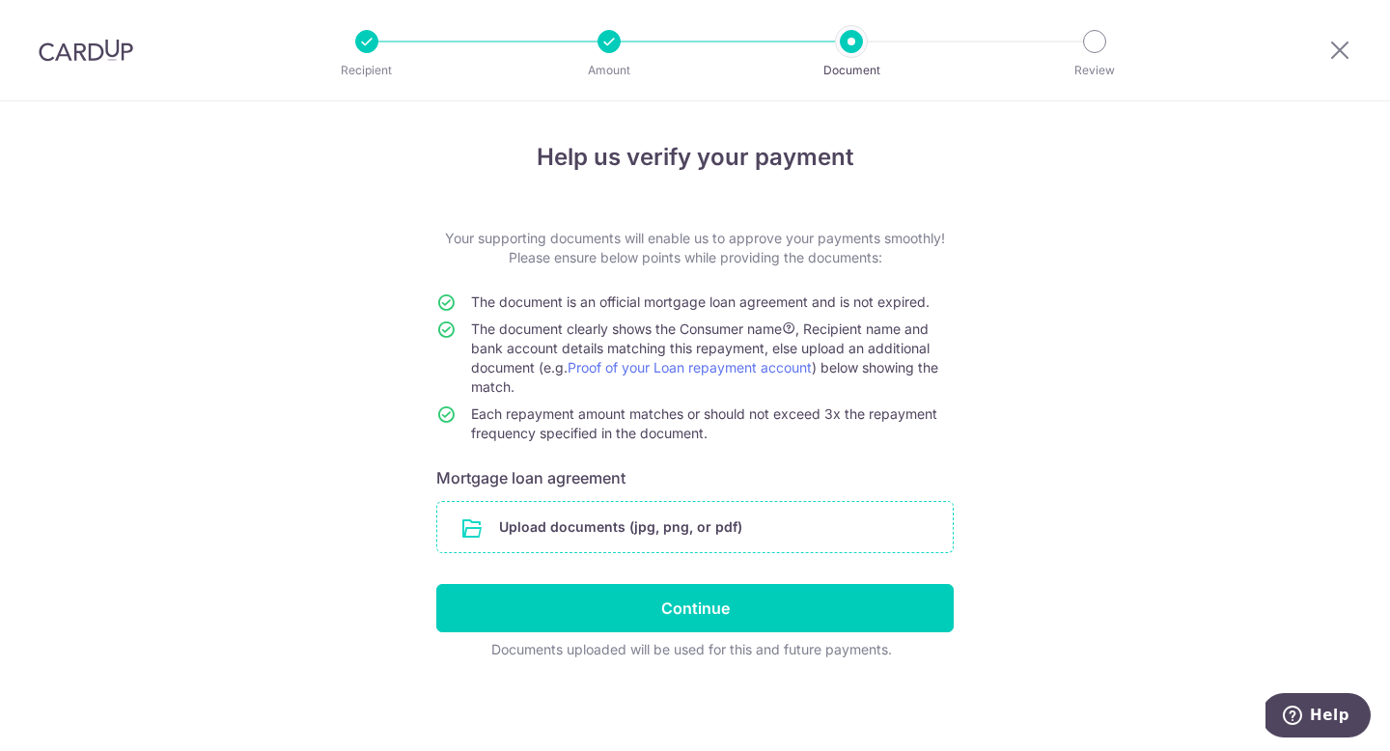
click at [721, 541] on input "file" at bounding box center [694, 527] width 515 height 50
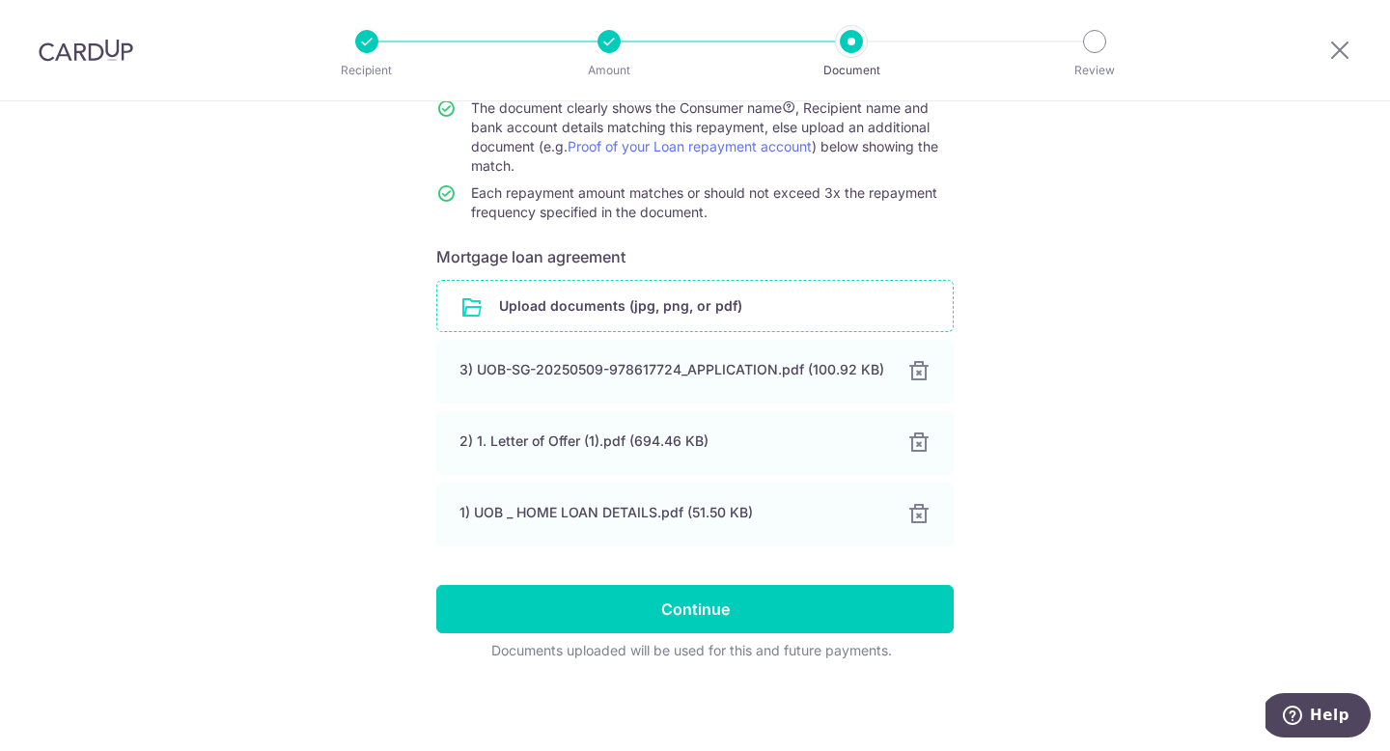
scroll to position [221, 0]
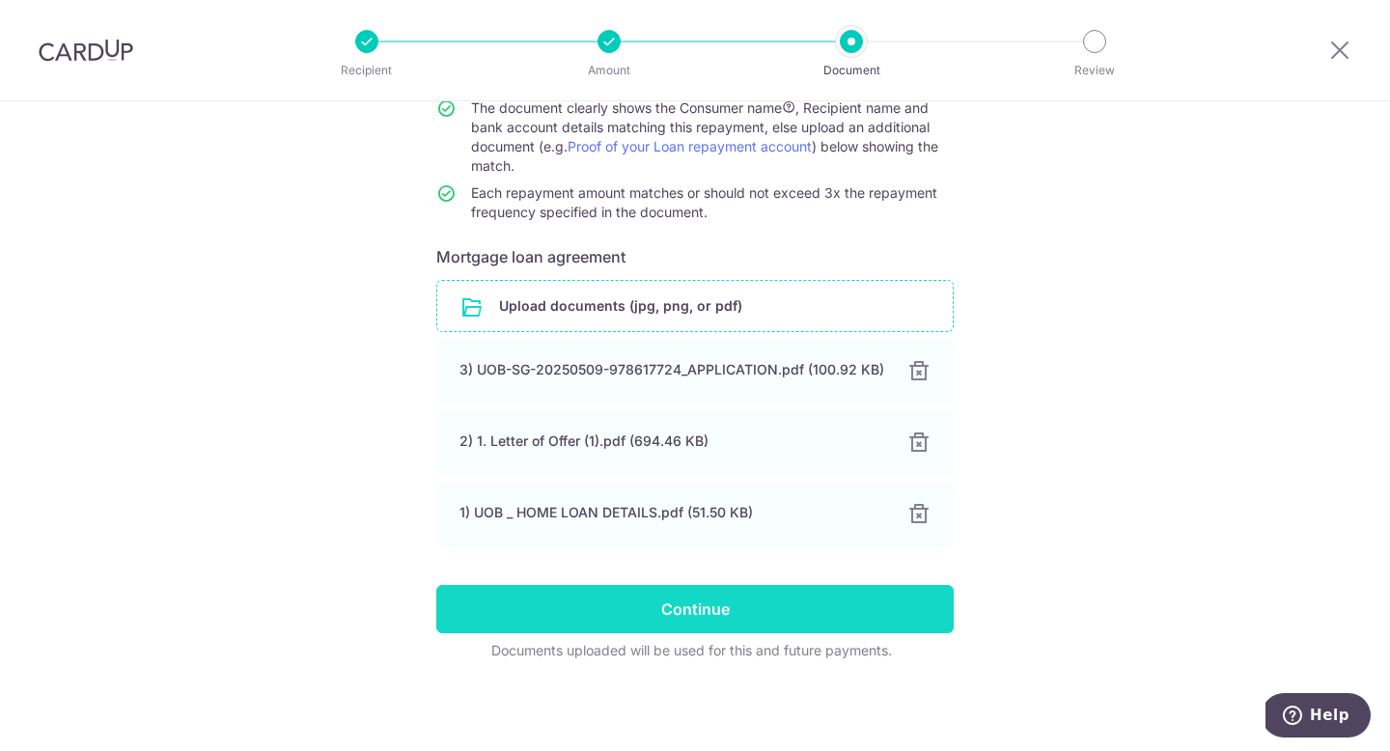
drag, startPoint x: 637, startPoint y: 604, endPoint x: 656, endPoint y: 605, distance: 19.3
click at [637, 604] on input "Continue" at bounding box center [694, 609] width 517 height 48
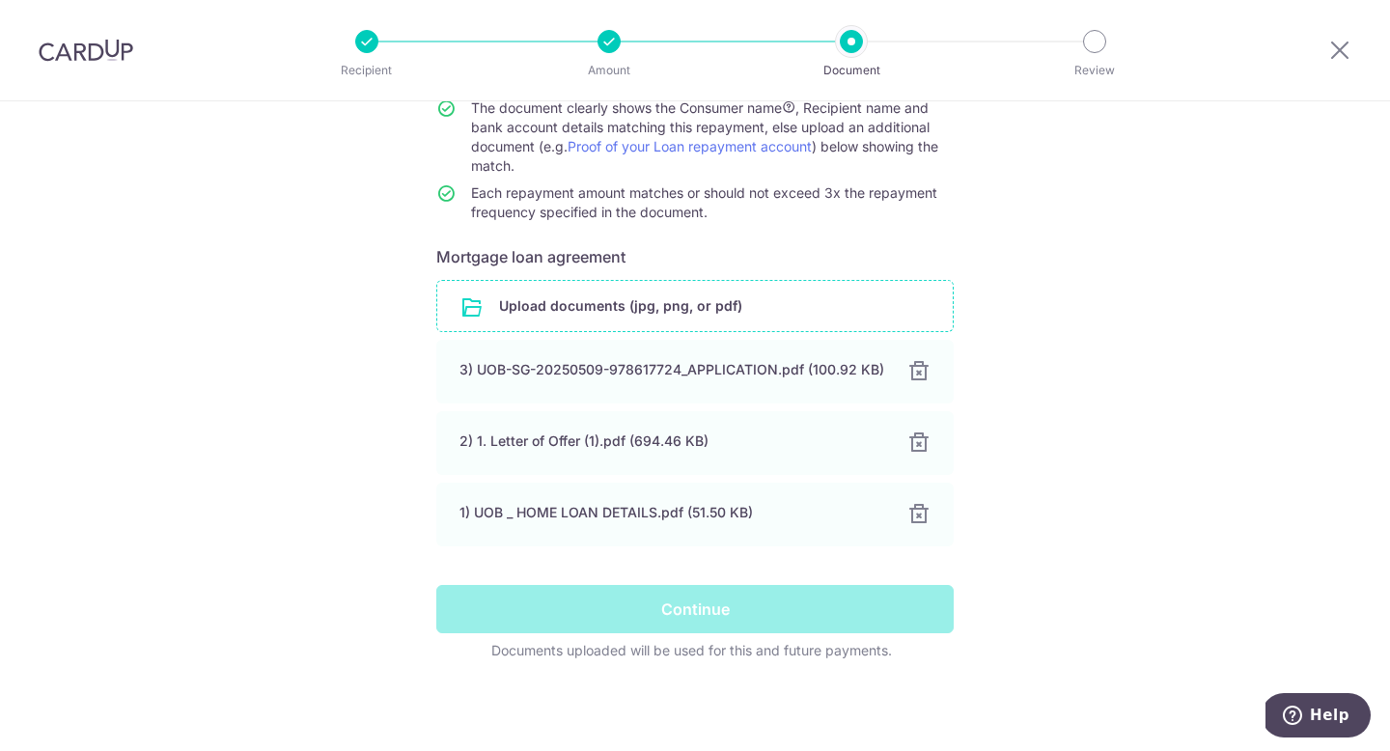
scroll to position [0, 0]
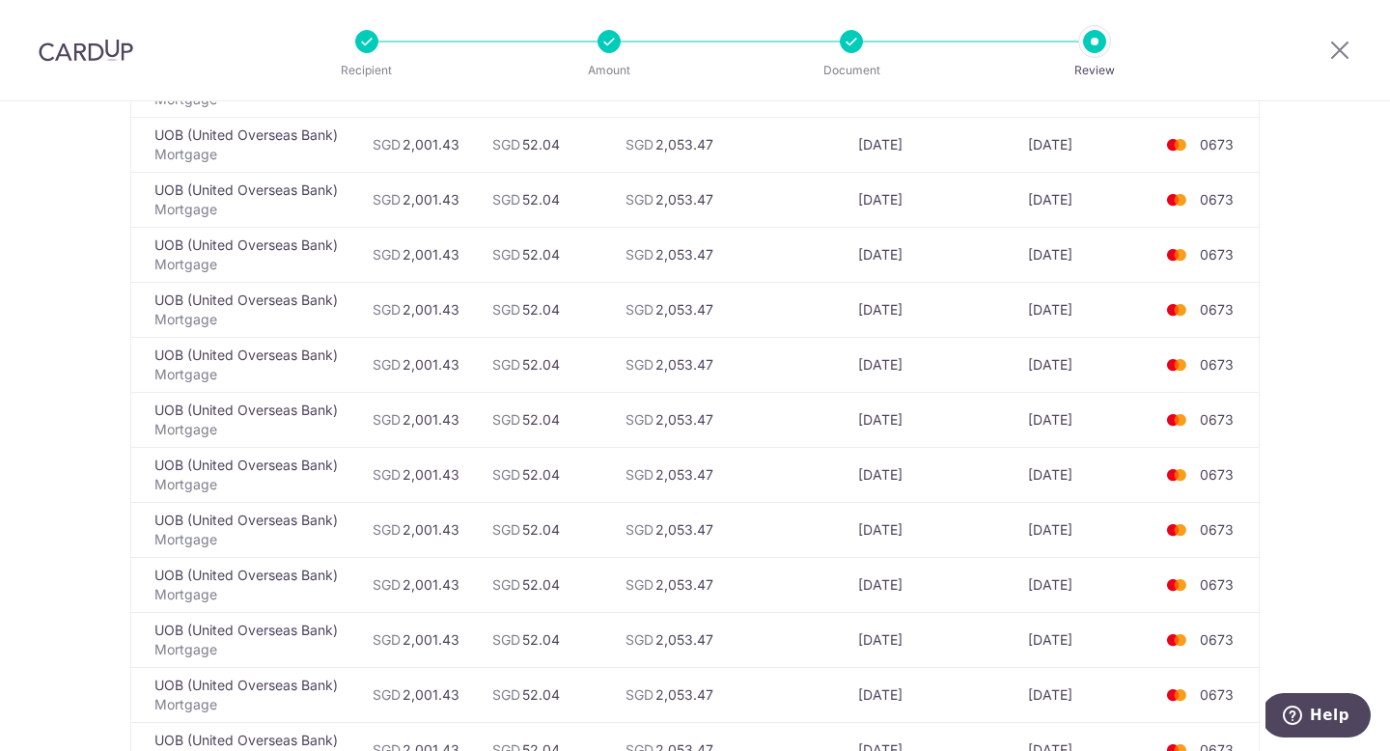
scroll to position [6531, 0]
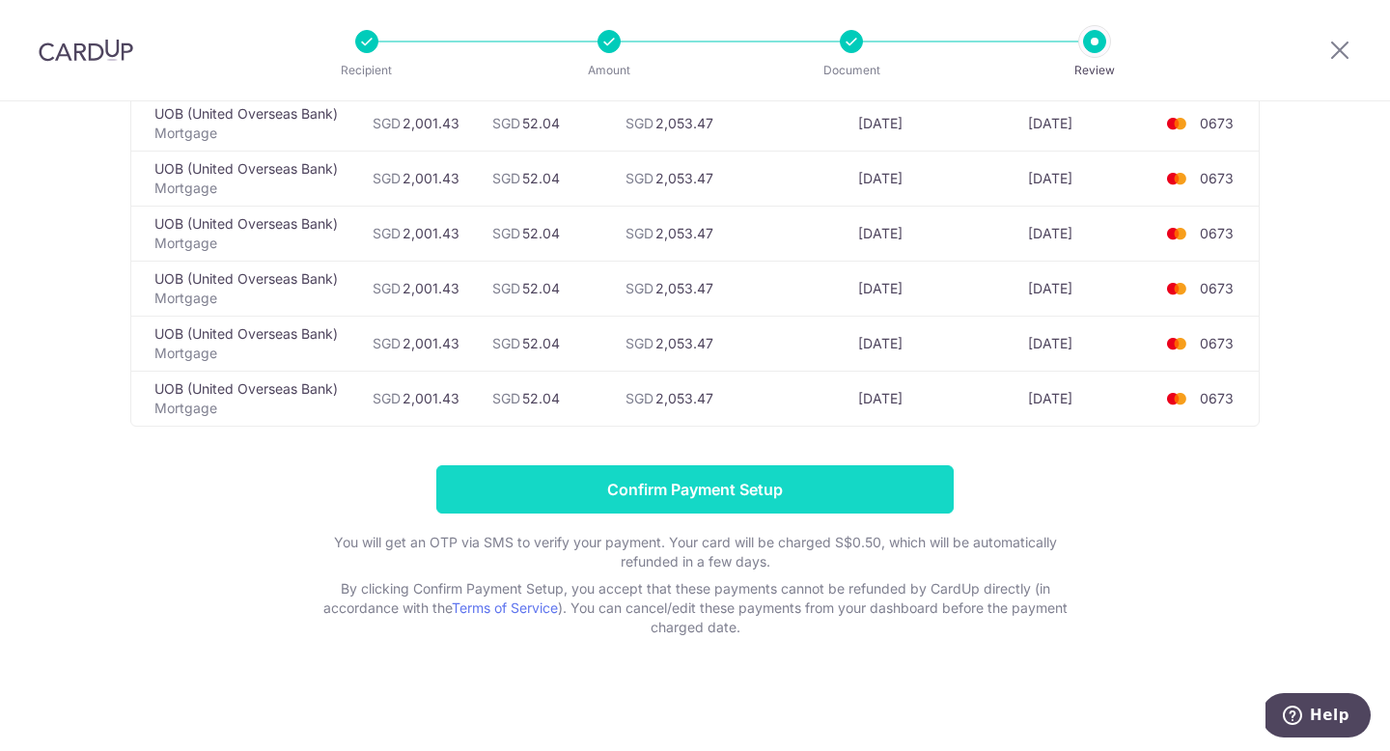
click at [823, 496] on input "Confirm Payment Setup" at bounding box center [694, 489] width 517 height 48
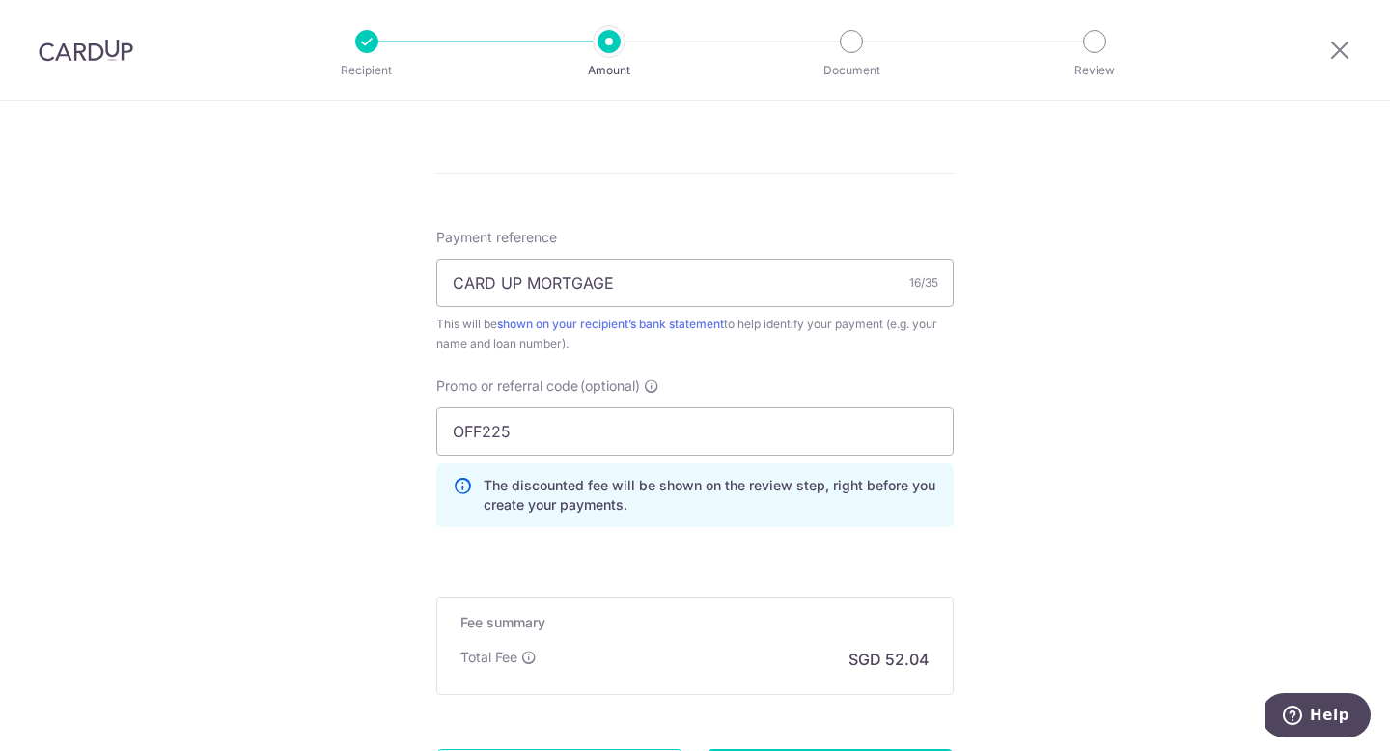
scroll to position [1309, 0]
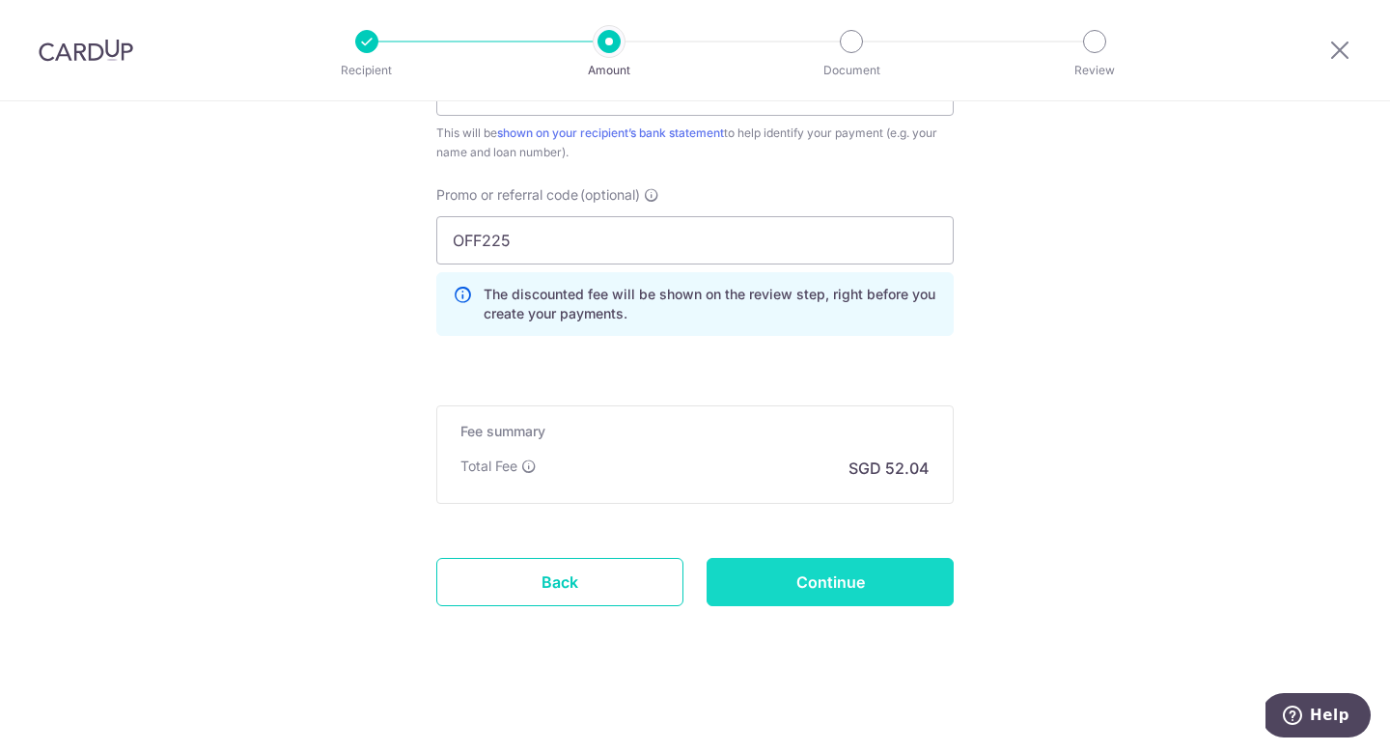
click at [852, 593] on input "Continue" at bounding box center [830, 582] width 247 height 48
type input "Update Schedule"
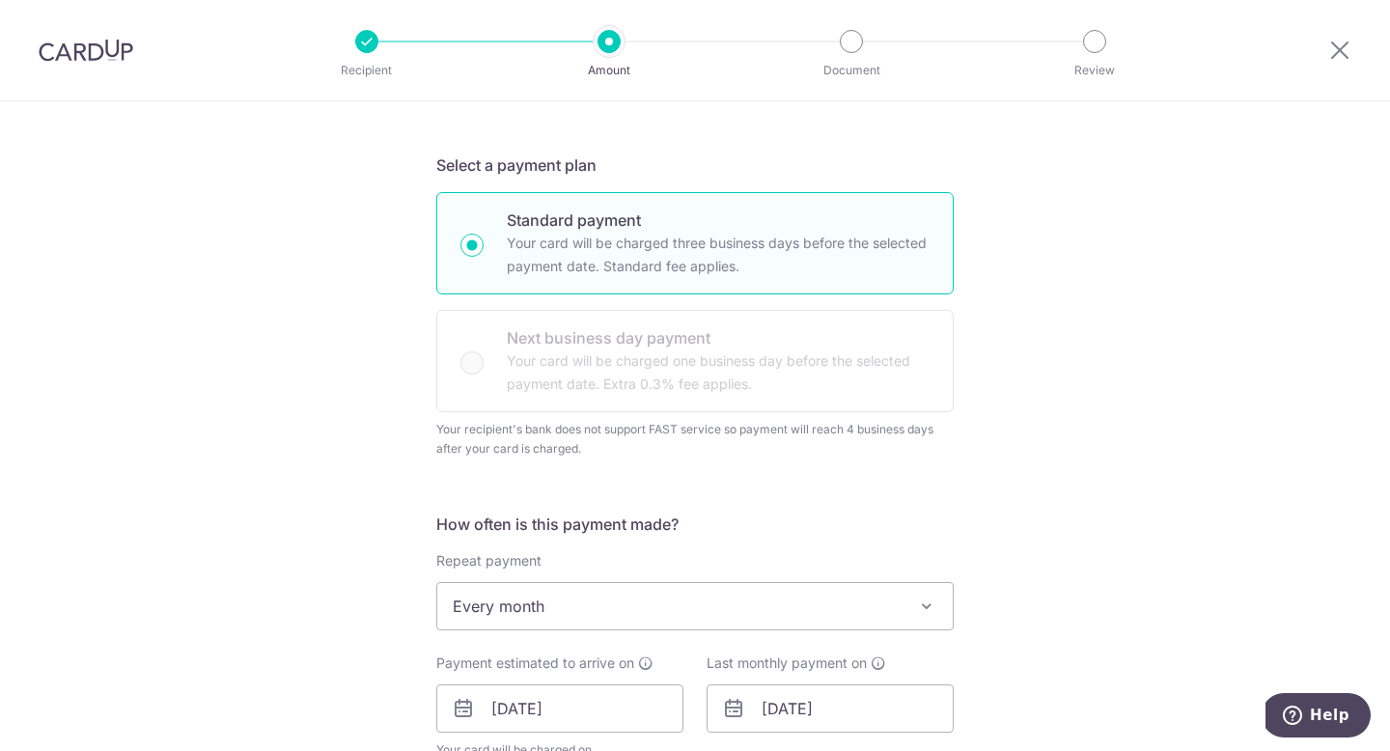
scroll to position [0, 0]
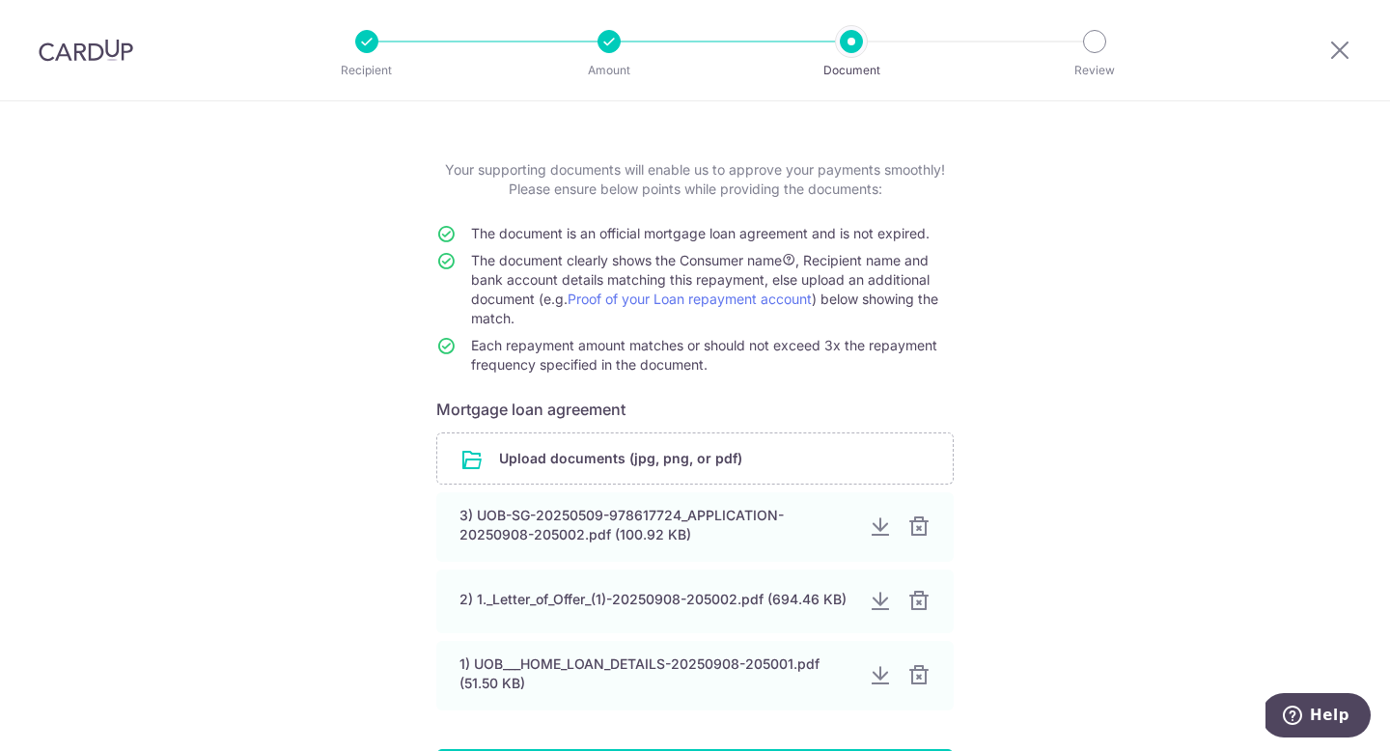
scroll to position [233, 0]
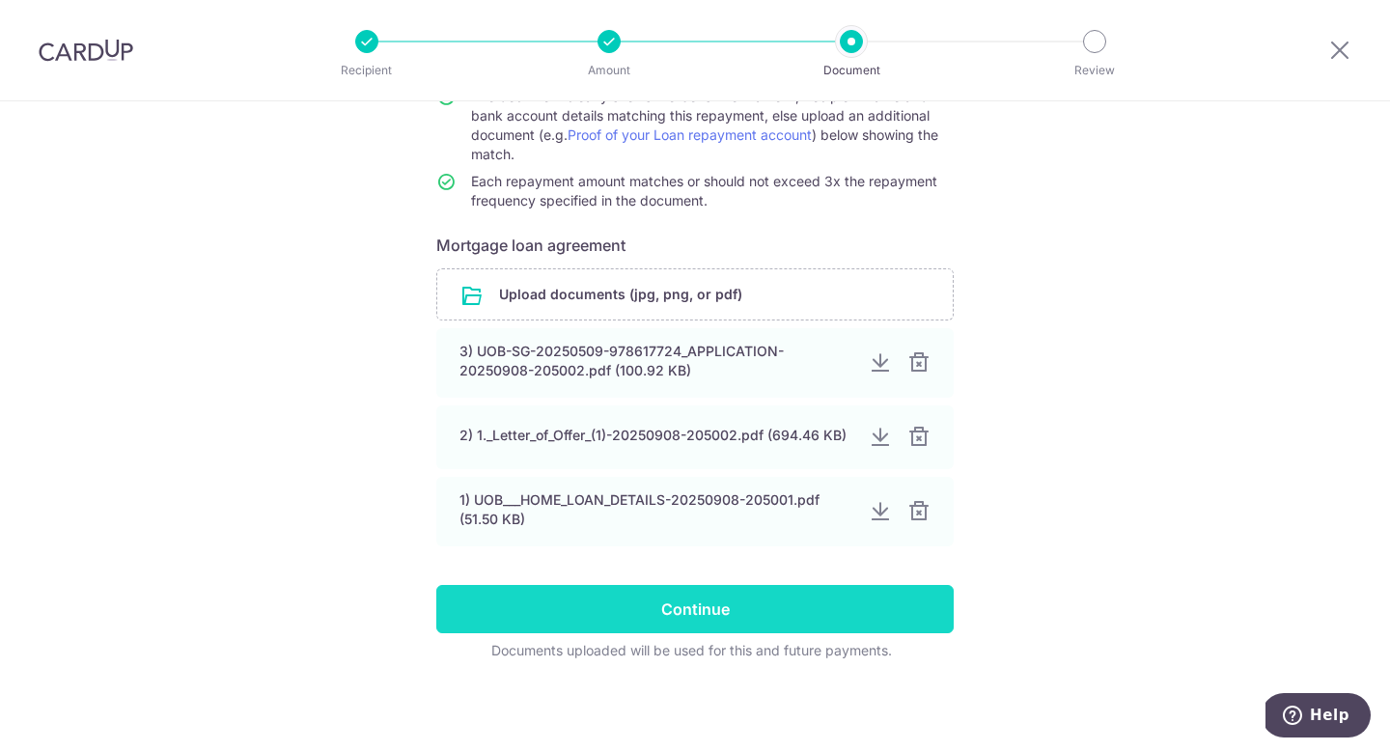
click at [857, 598] on input "Continue" at bounding box center [694, 609] width 517 height 48
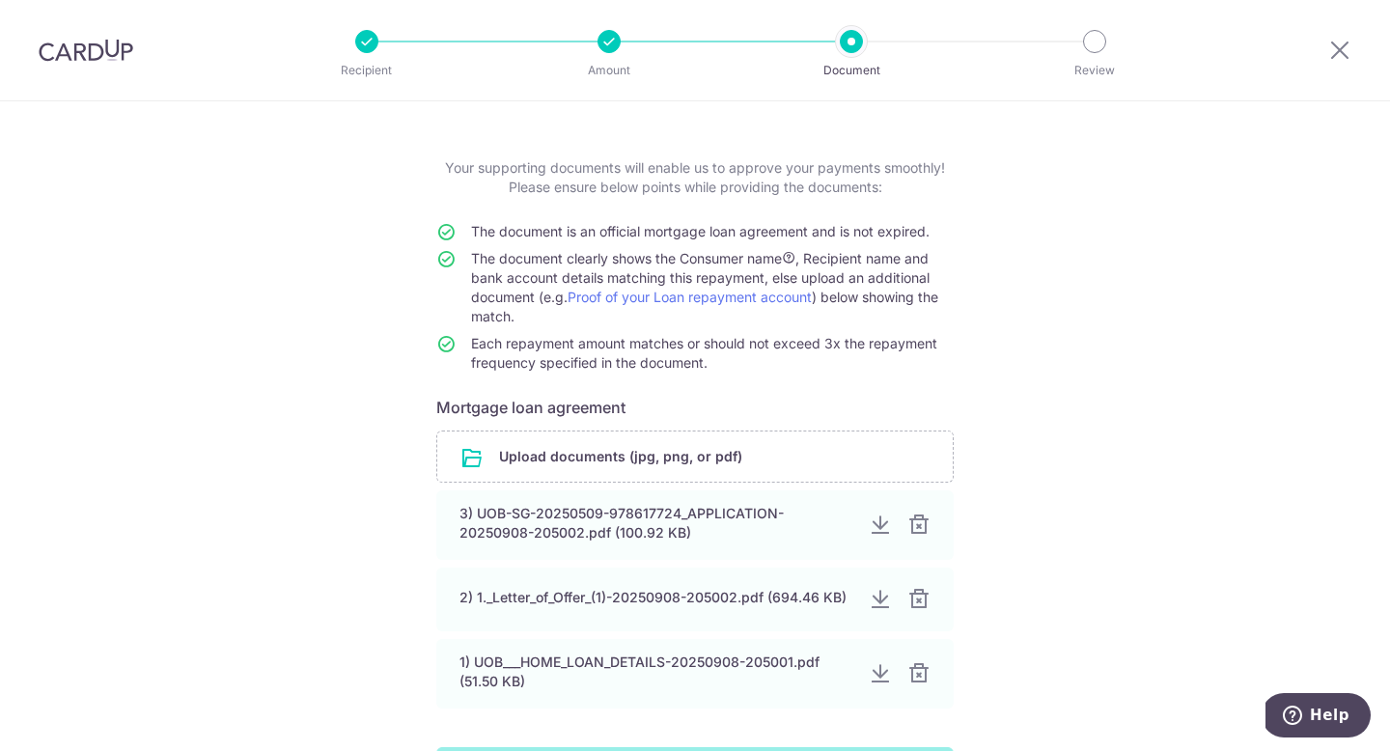
scroll to position [0, 0]
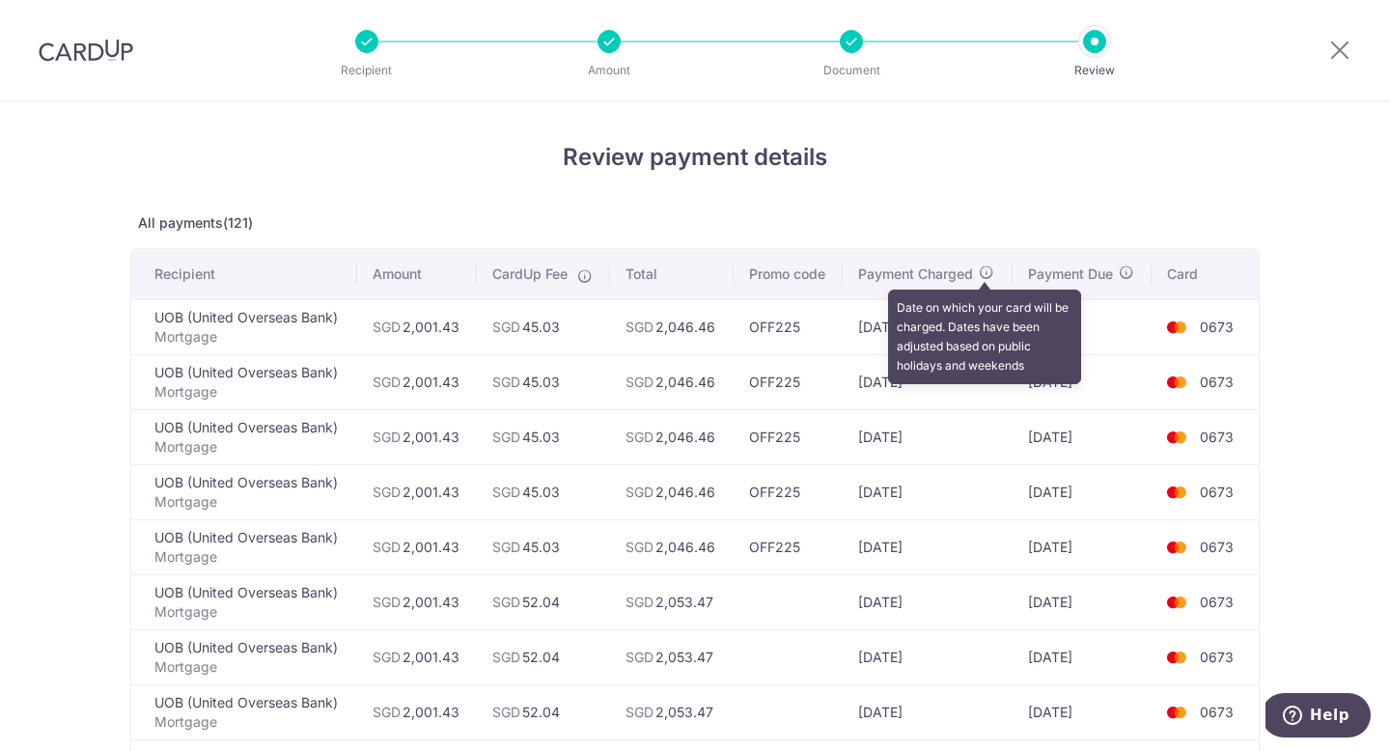
click at [989, 270] on icon at bounding box center [986, 272] width 15 height 15
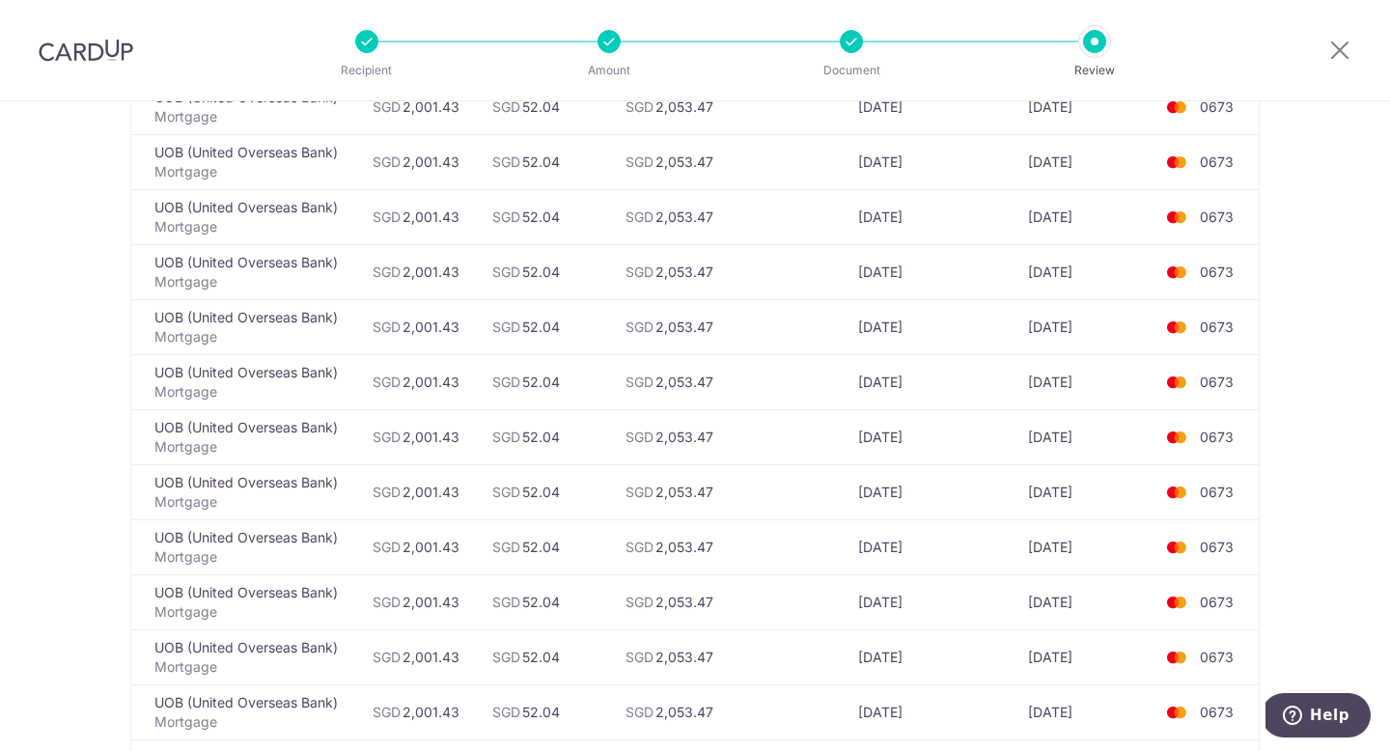
scroll to position [6531, 0]
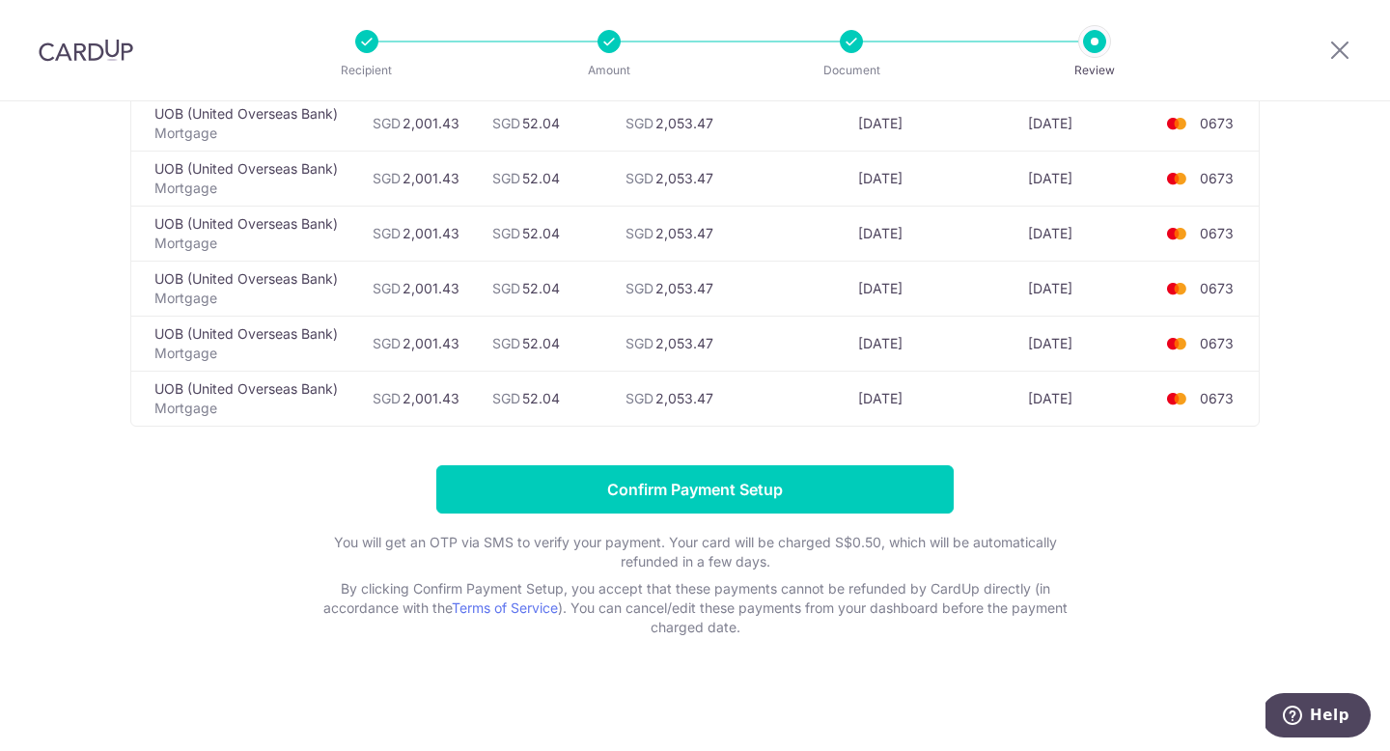
click at [926, 517] on form "Confirm Payment Setup You will get an OTP via SMS to verify your payment. Your …" at bounding box center [694, 551] width 1129 height 172
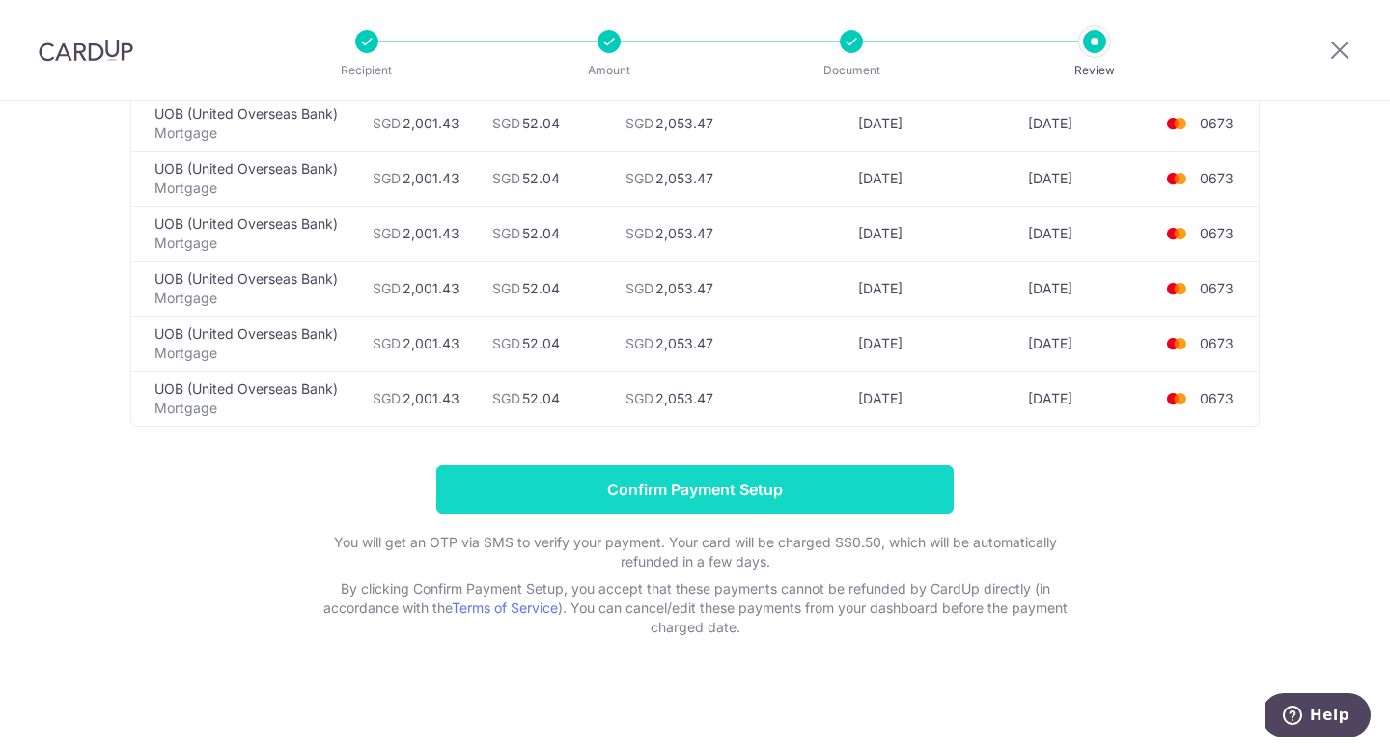
click at [901, 505] on input "Confirm Payment Setup" at bounding box center [694, 489] width 517 height 48
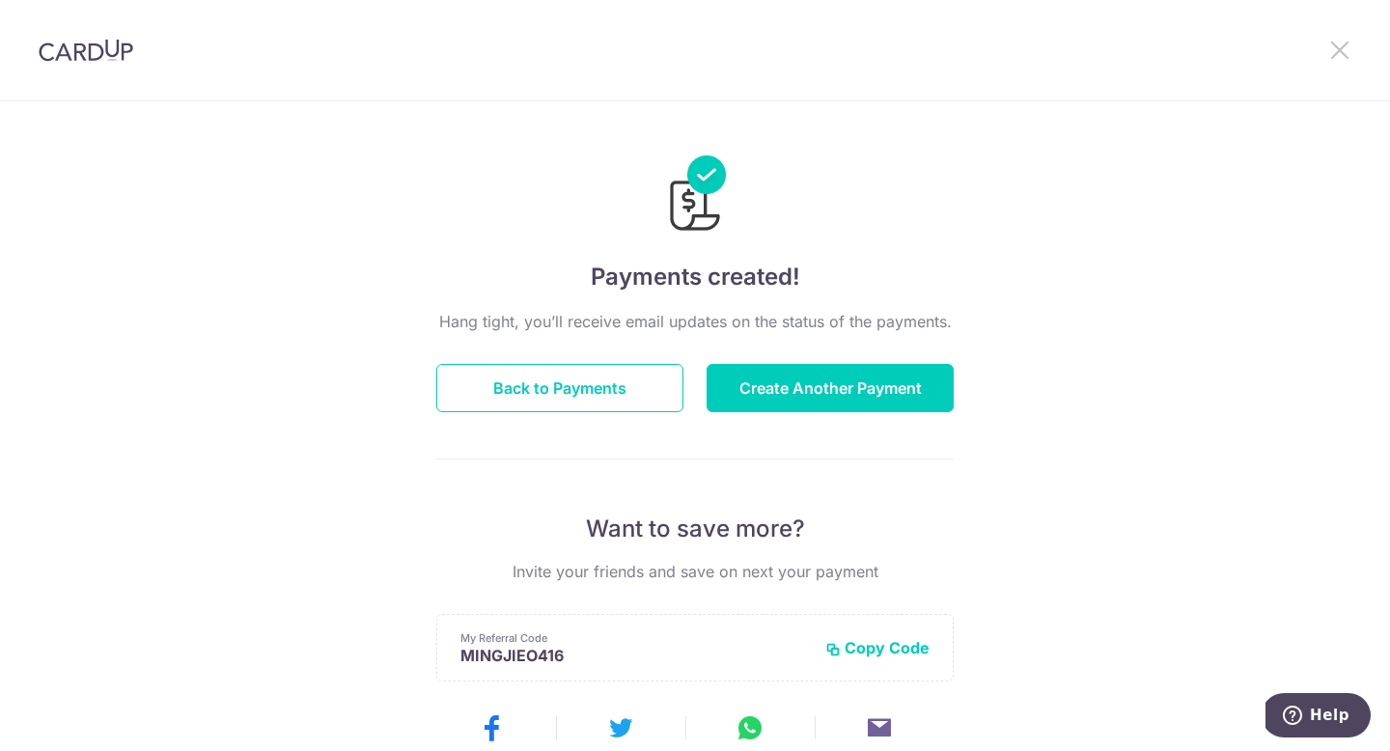
click at [1330, 57] on icon at bounding box center [1339, 50] width 23 height 24
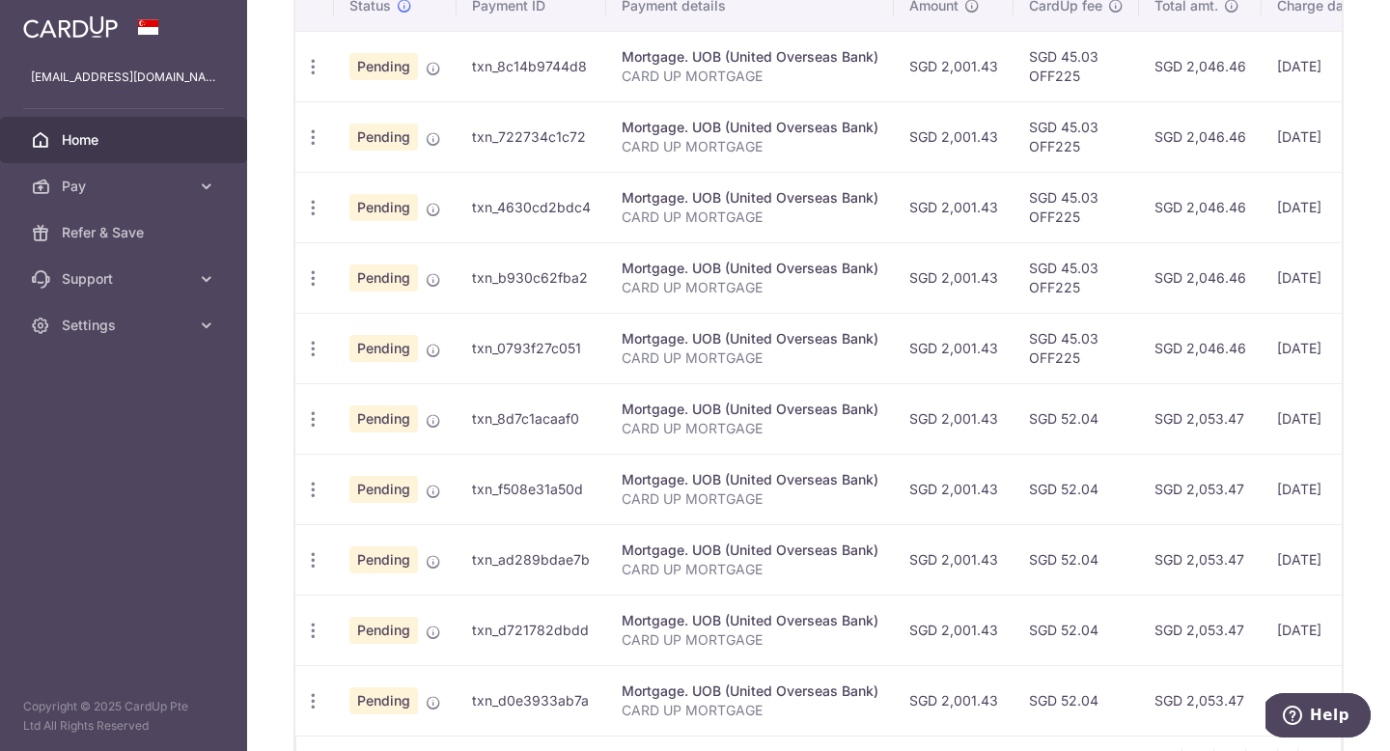
scroll to position [224, 0]
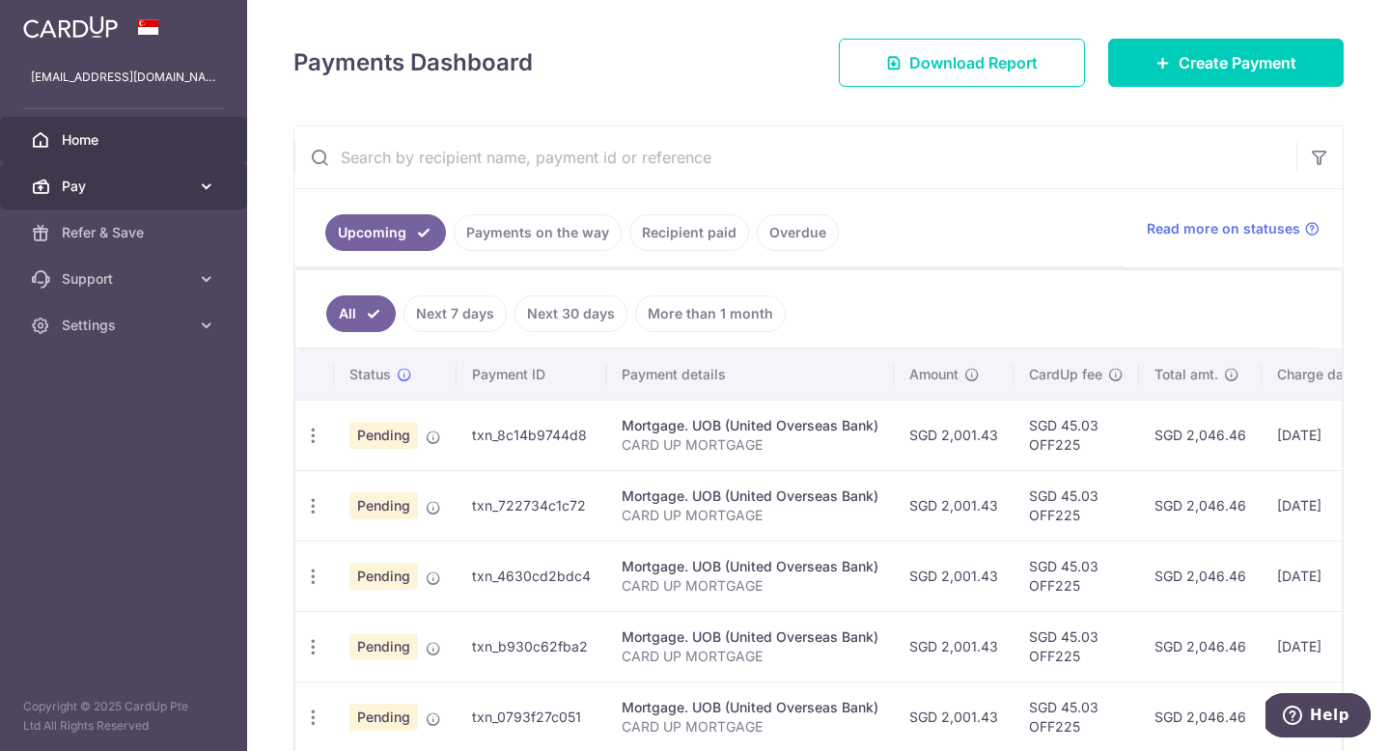
click at [212, 185] on icon at bounding box center [206, 186] width 19 height 19
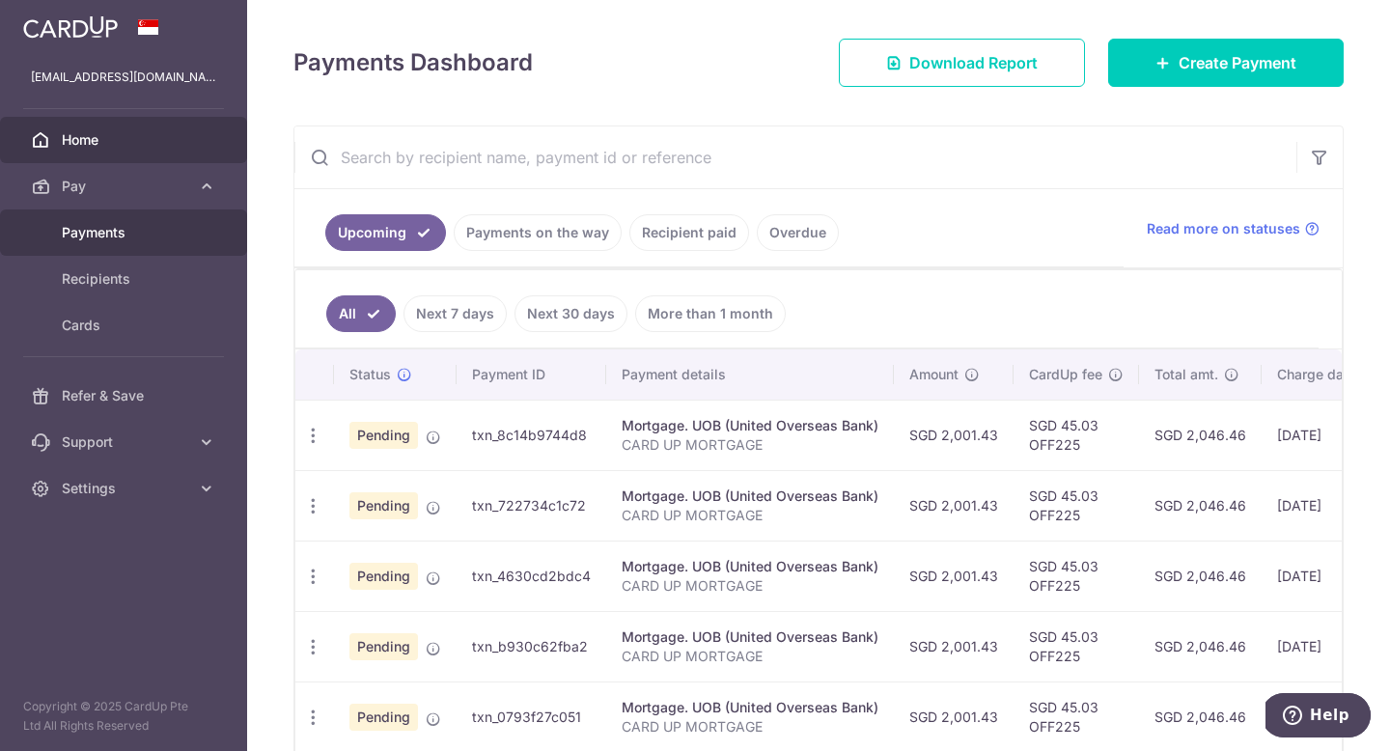
click at [104, 246] on link "Payments" at bounding box center [123, 232] width 247 height 46
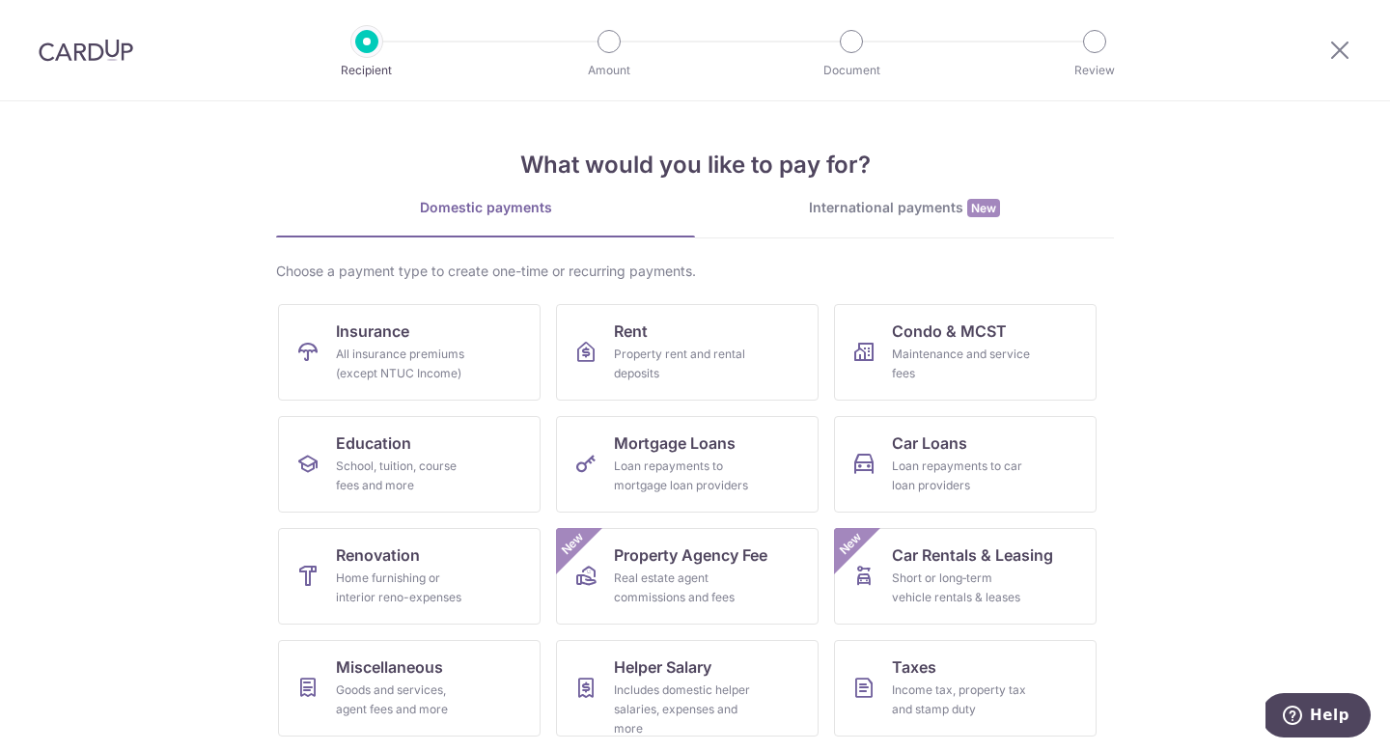
click at [105, 47] on img at bounding box center [86, 50] width 95 height 23
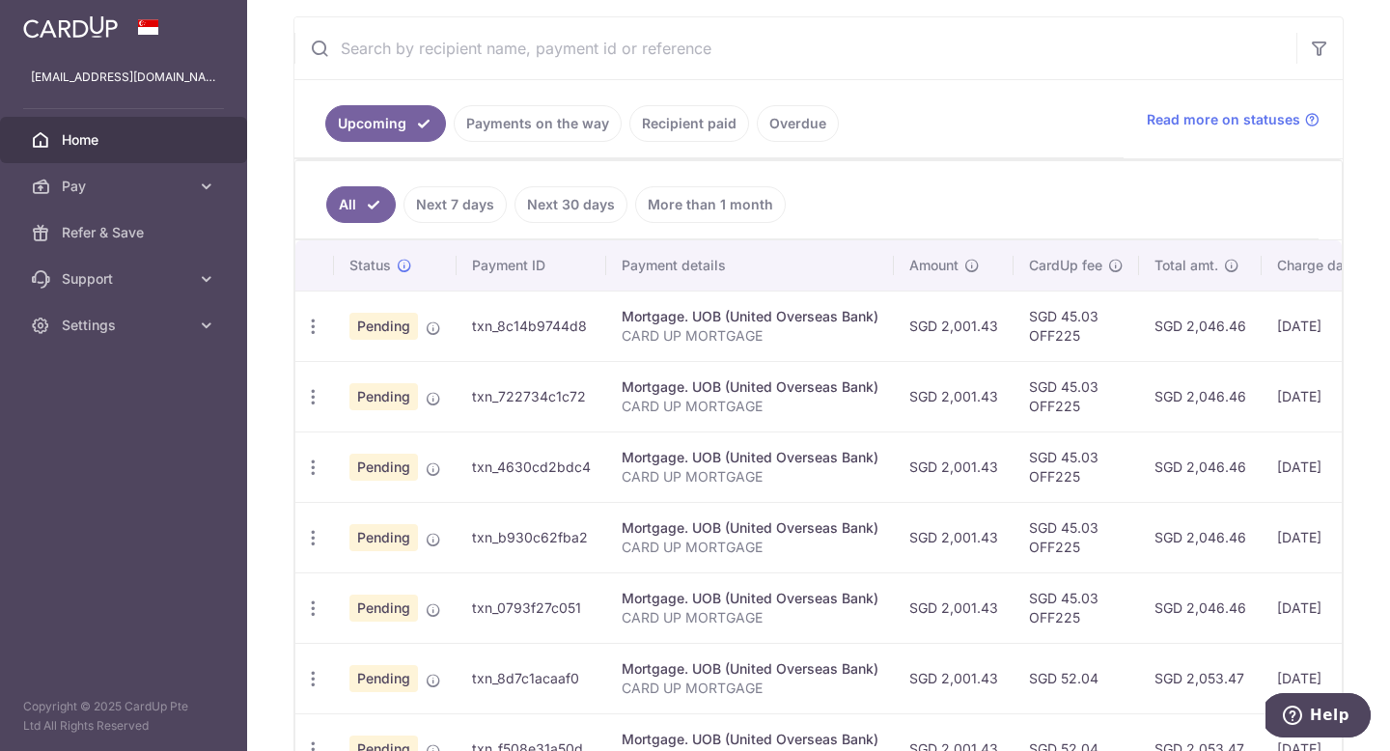
scroll to position [729, 0]
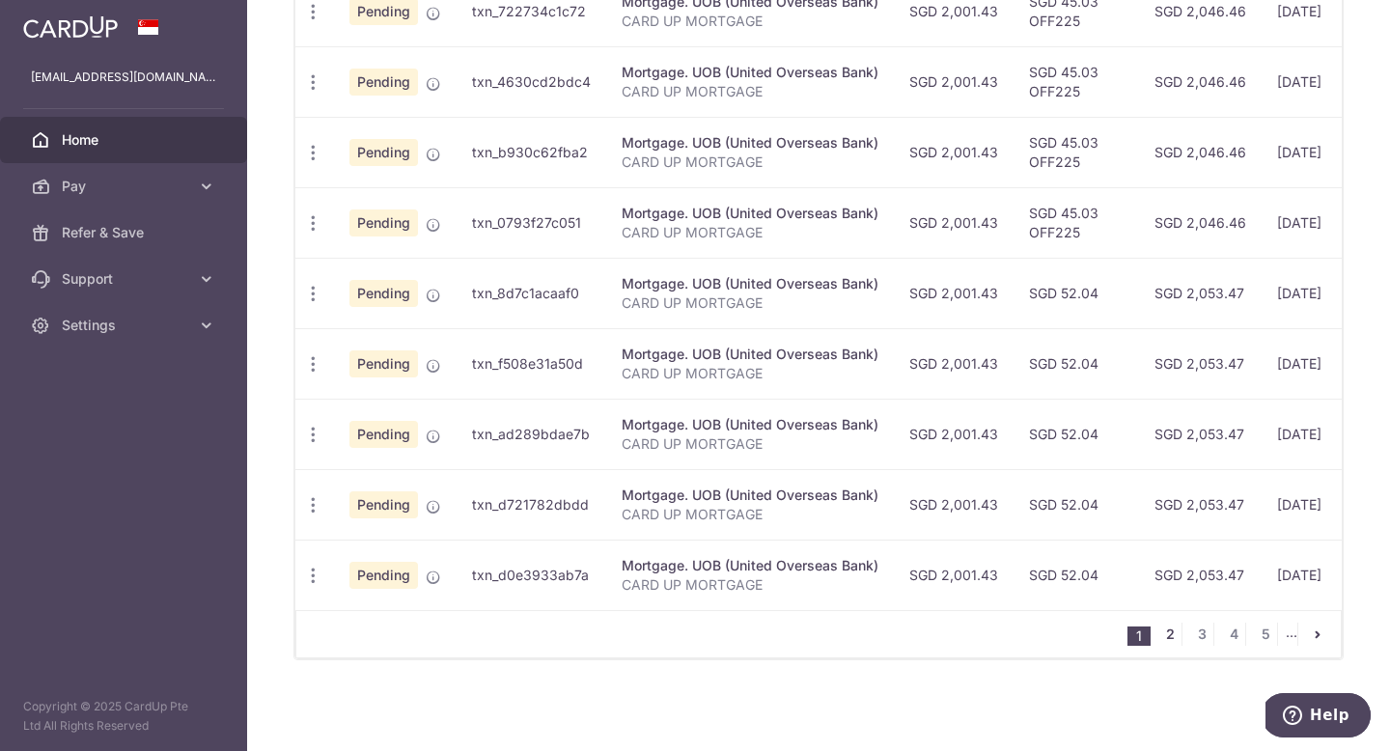
click at [1163, 637] on link "2" at bounding box center [1169, 634] width 23 height 23
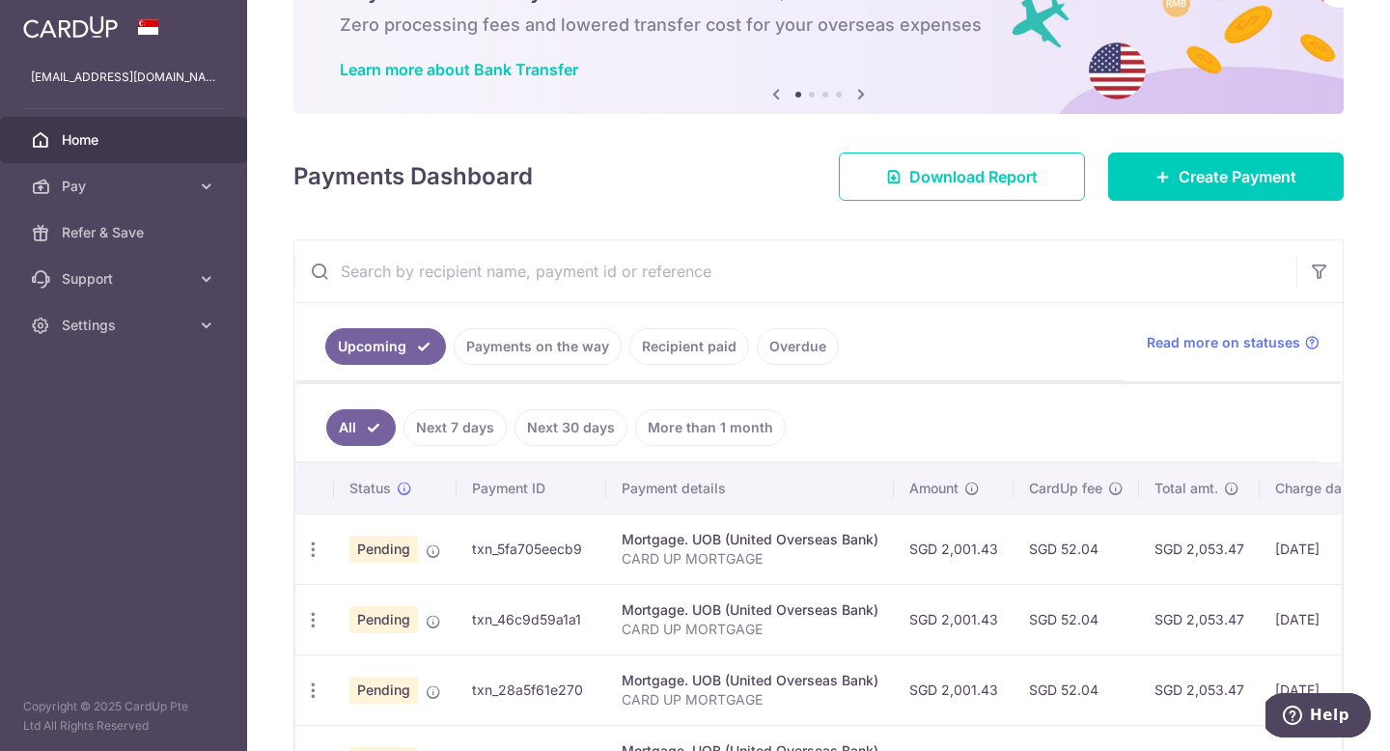
scroll to position [88, 0]
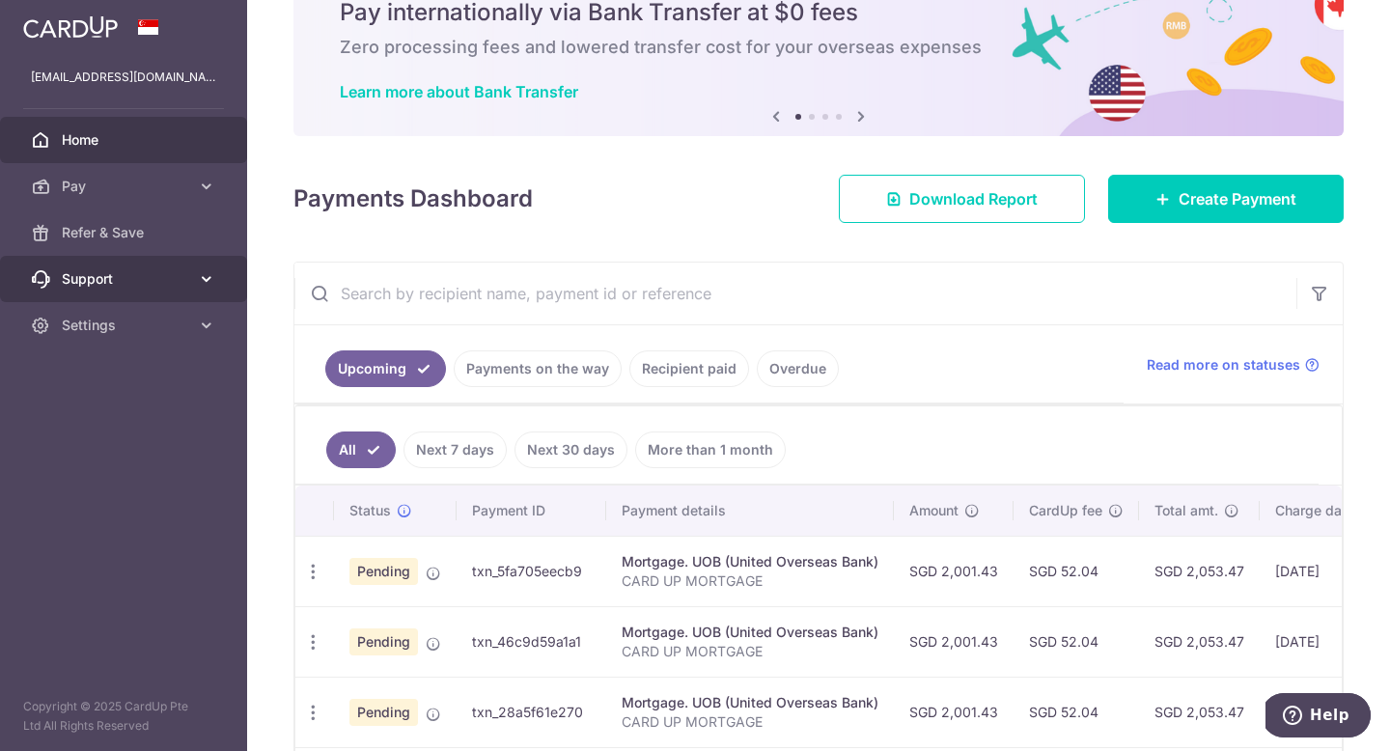
click at [198, 272] on icon at bounding box center [206, 278] width 19 height 19
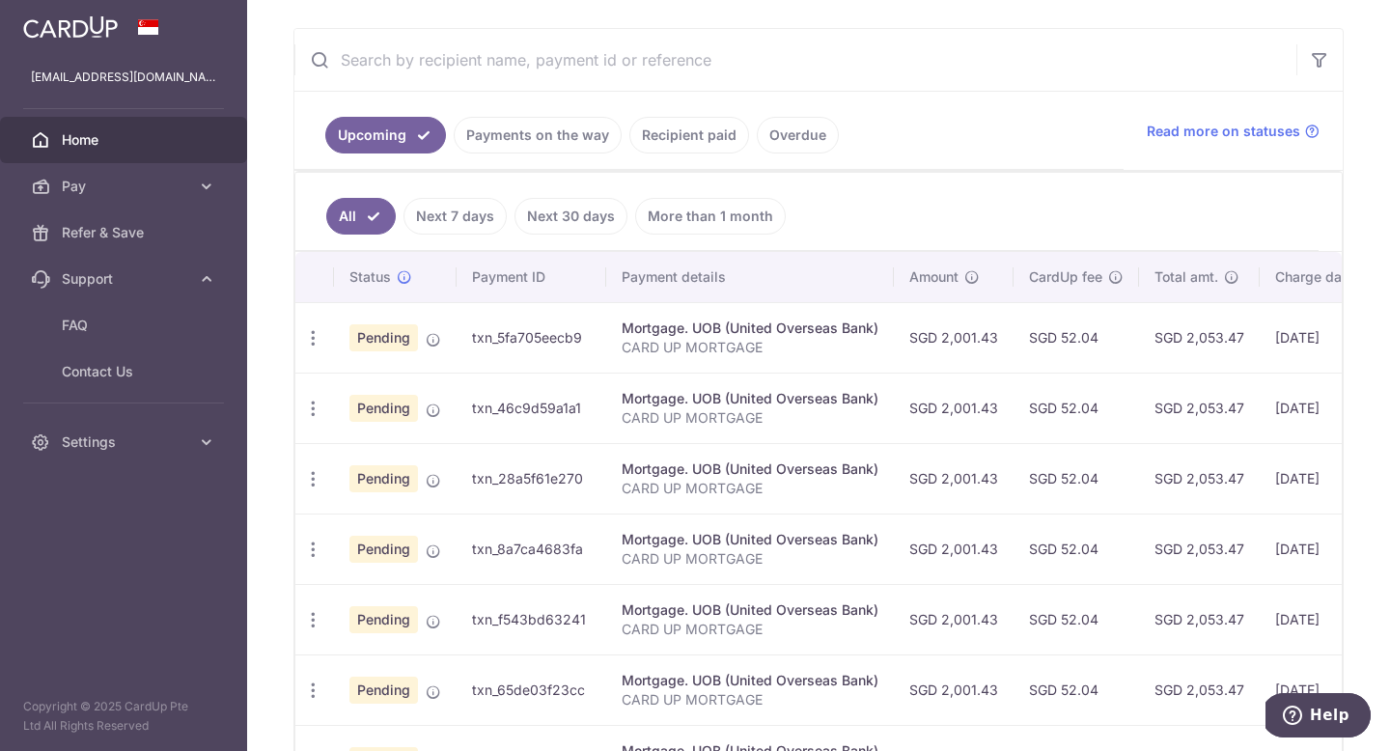
scroll to position [0, 0]
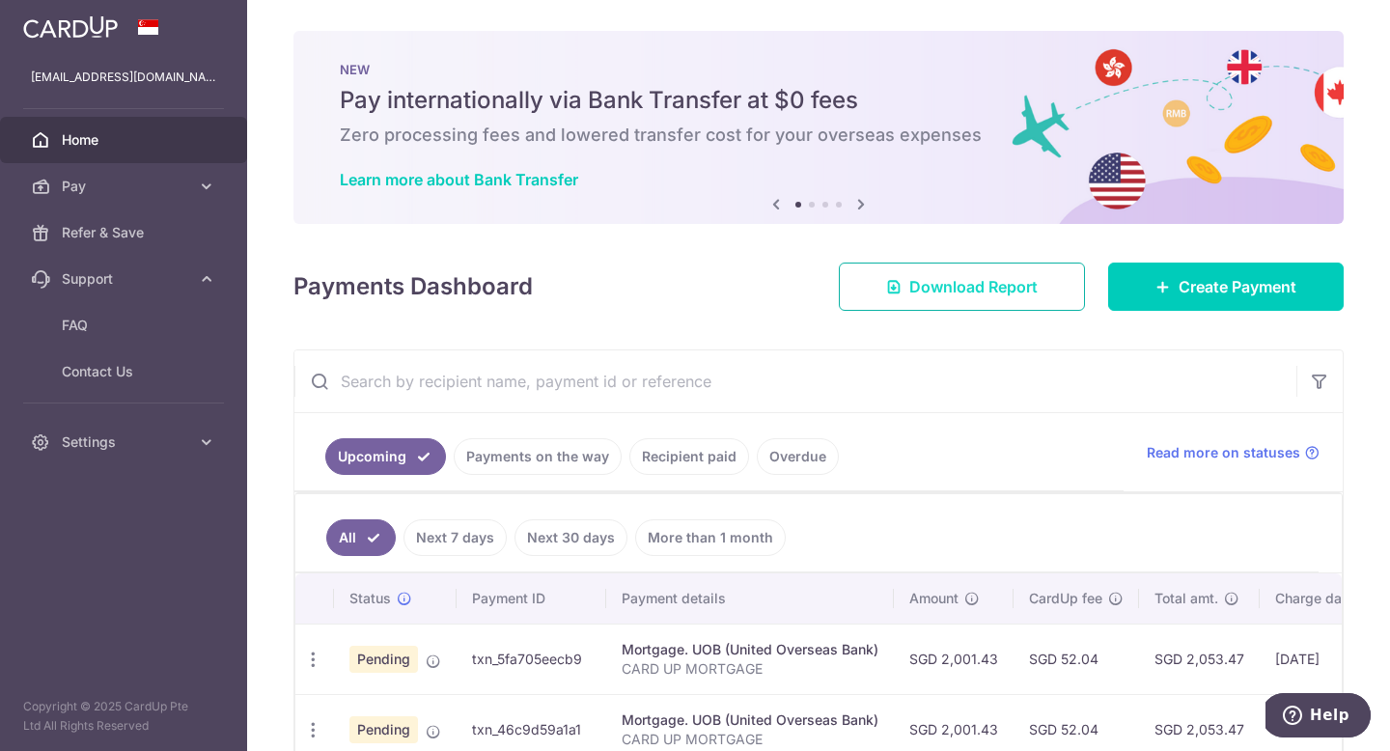
click at [930, 284] on span "Download Report" at bounding box center [973, 286] width 128 height 23
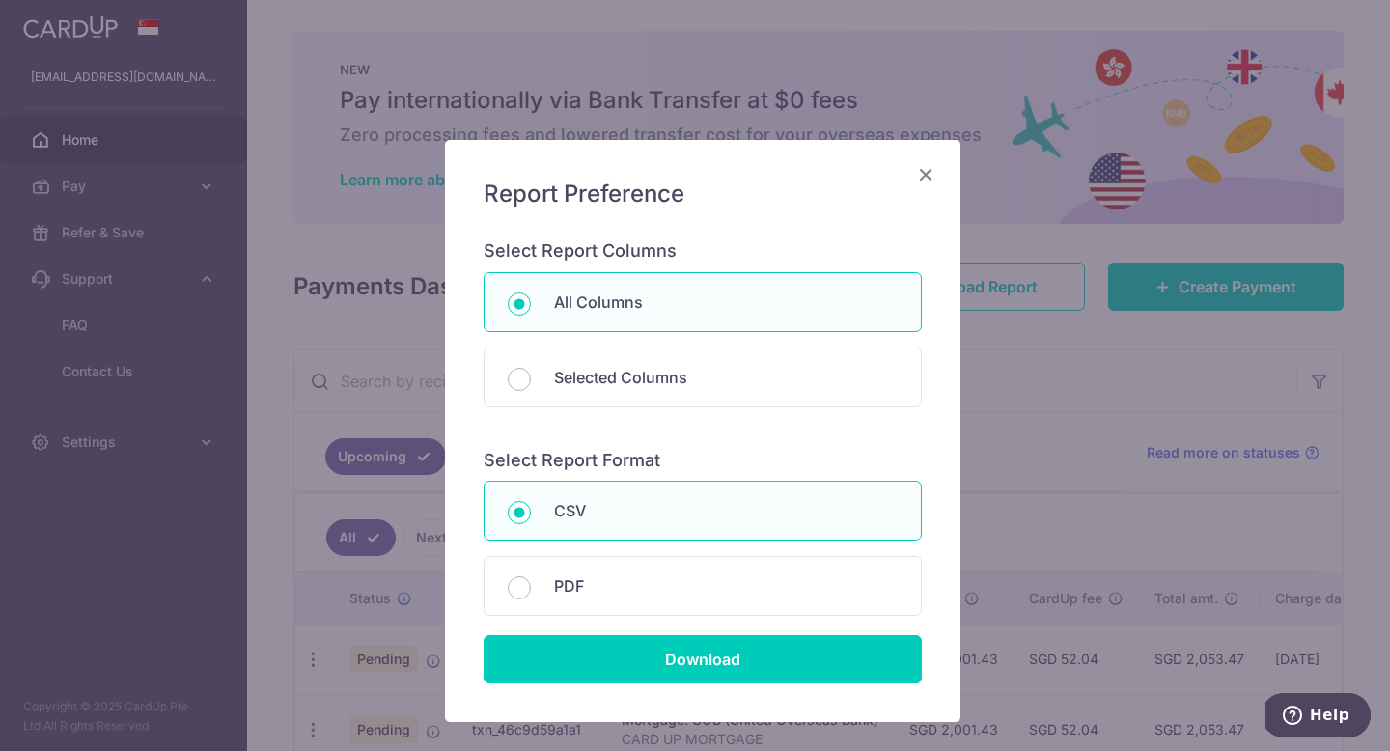
click at [922, 170] on icon "Close" at bounding box center [925, 174] width 23 height 24
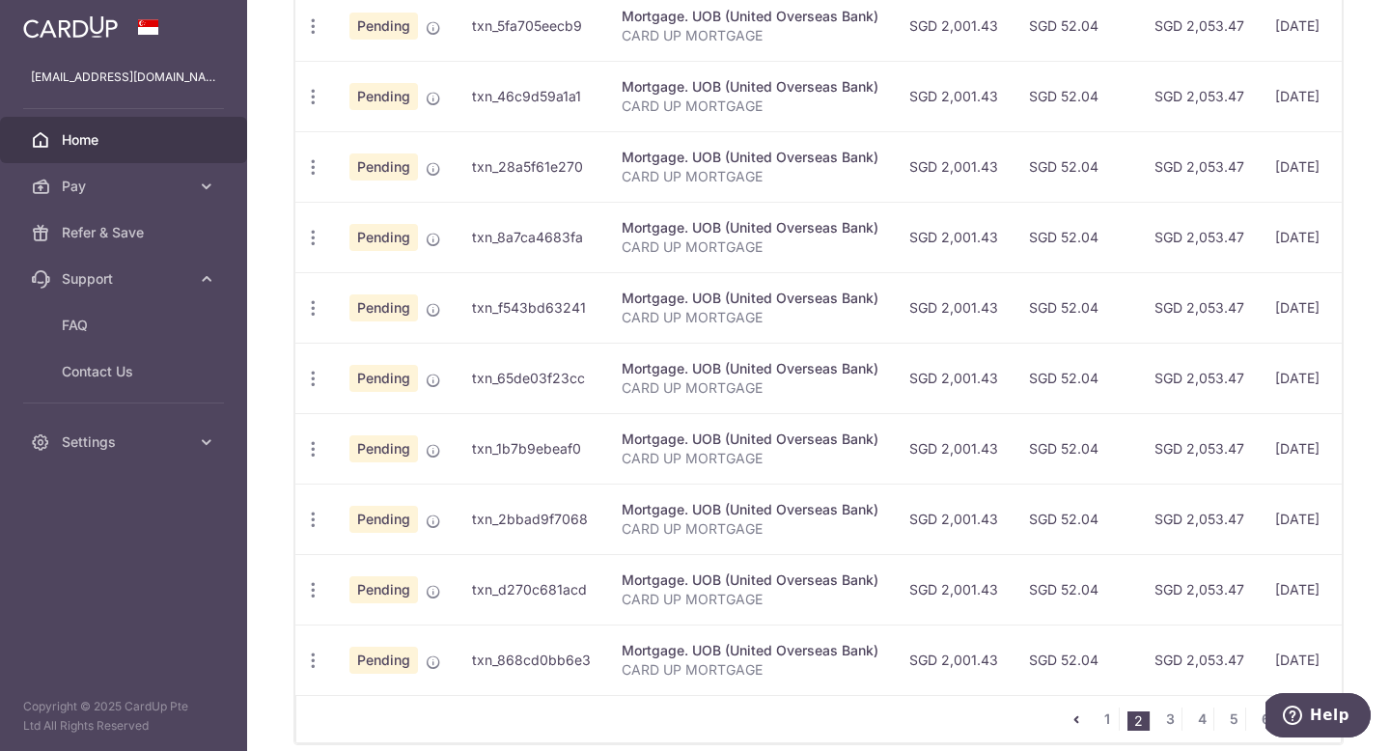
scroll to position [729, 0]
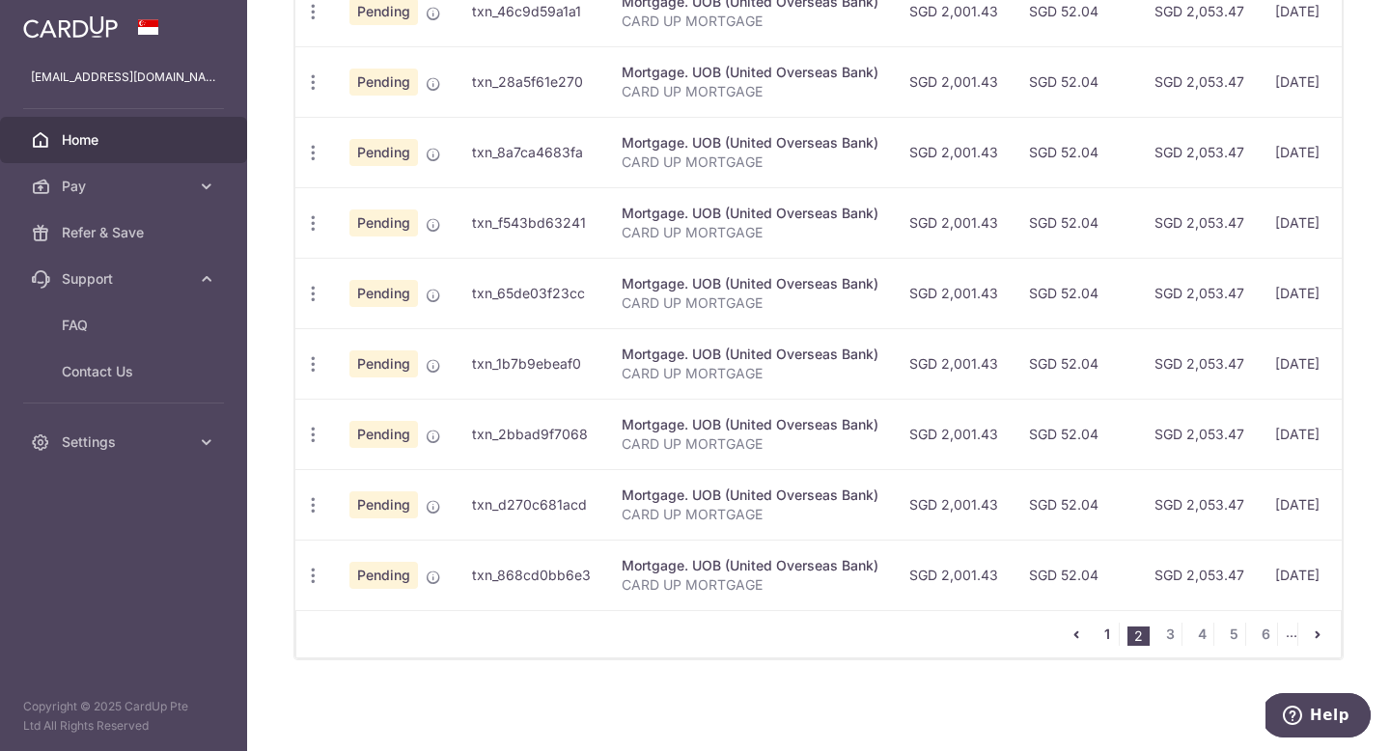
click at [1099, 636] on link "1" at bounding box center [1107, 634] width 23 height 23
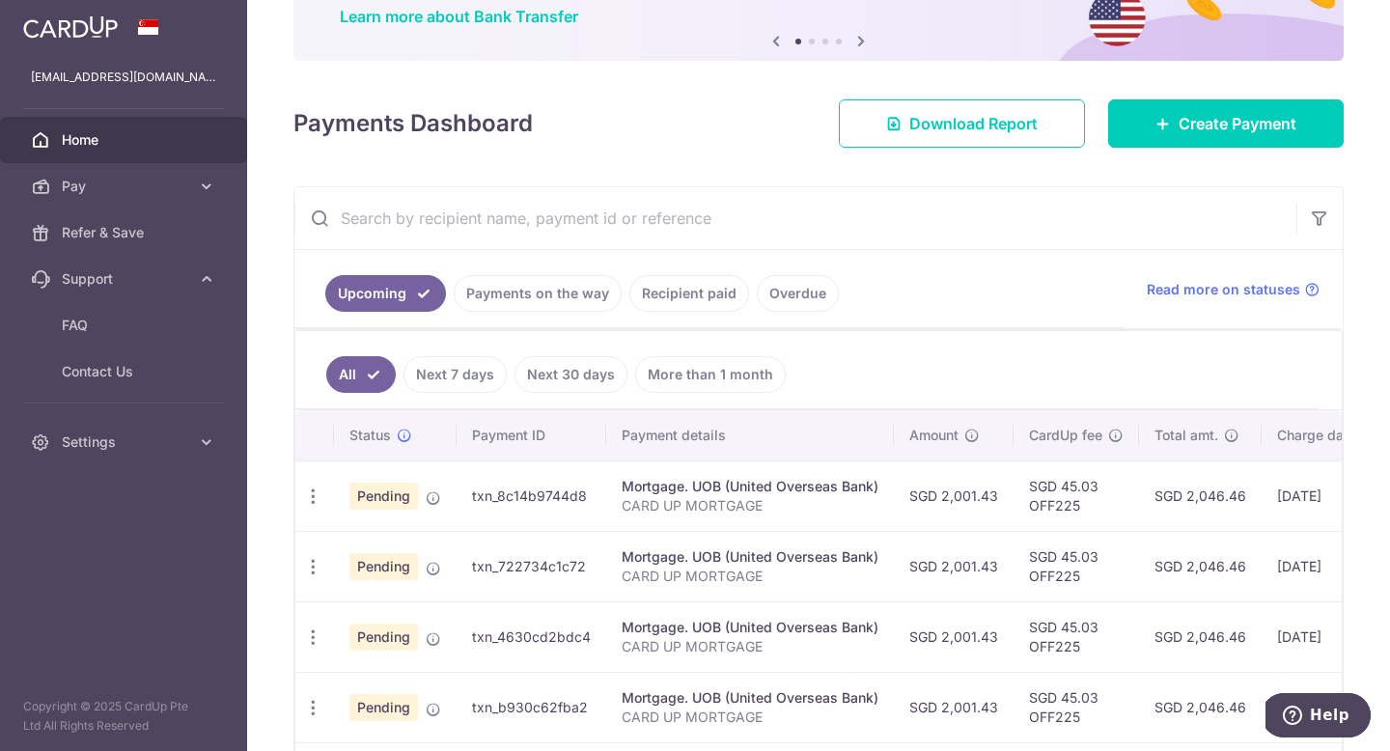
scroll to position [164, 0]
click at [528, 494] on td "txn_8c14b9744d8" at bounding box center [532, 494] width 150 height 70
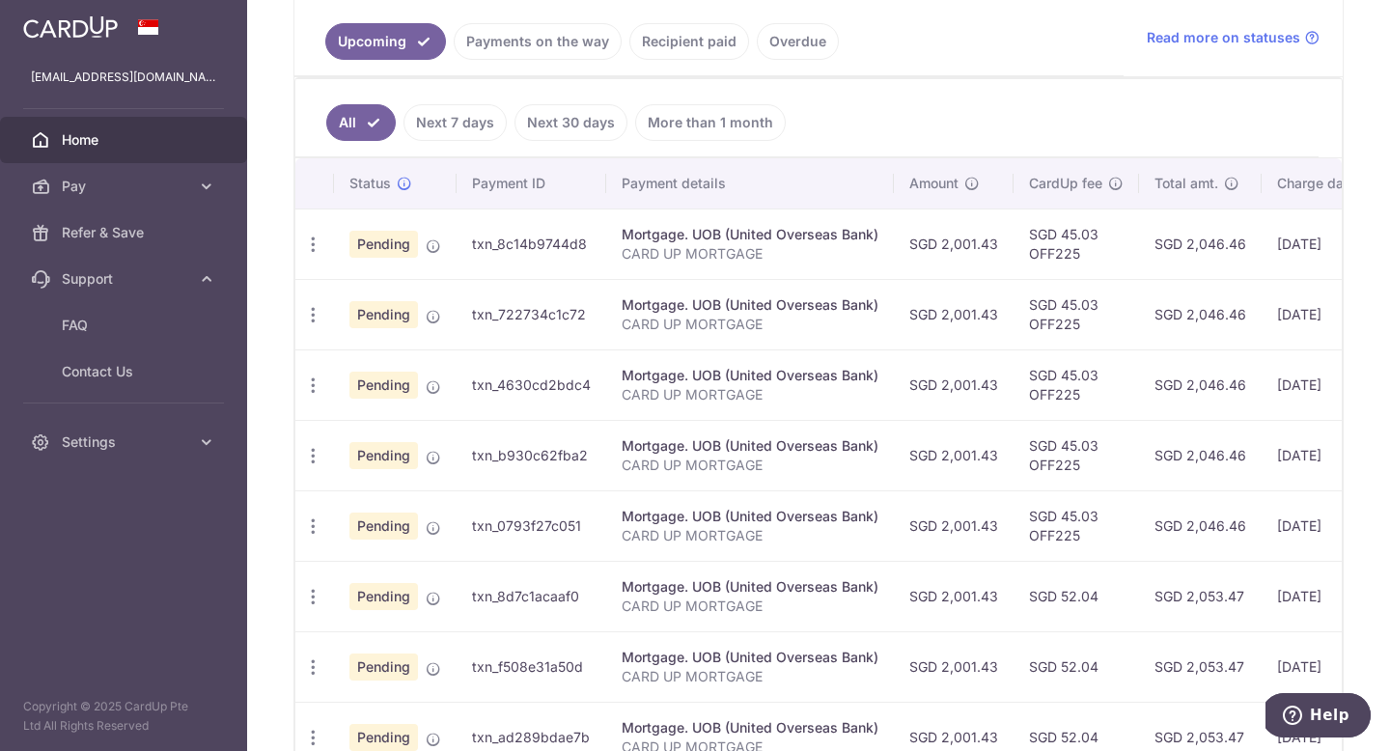
scroll to position [145, 0]
